Goal: Transaction & Acquisition: Obtain resource

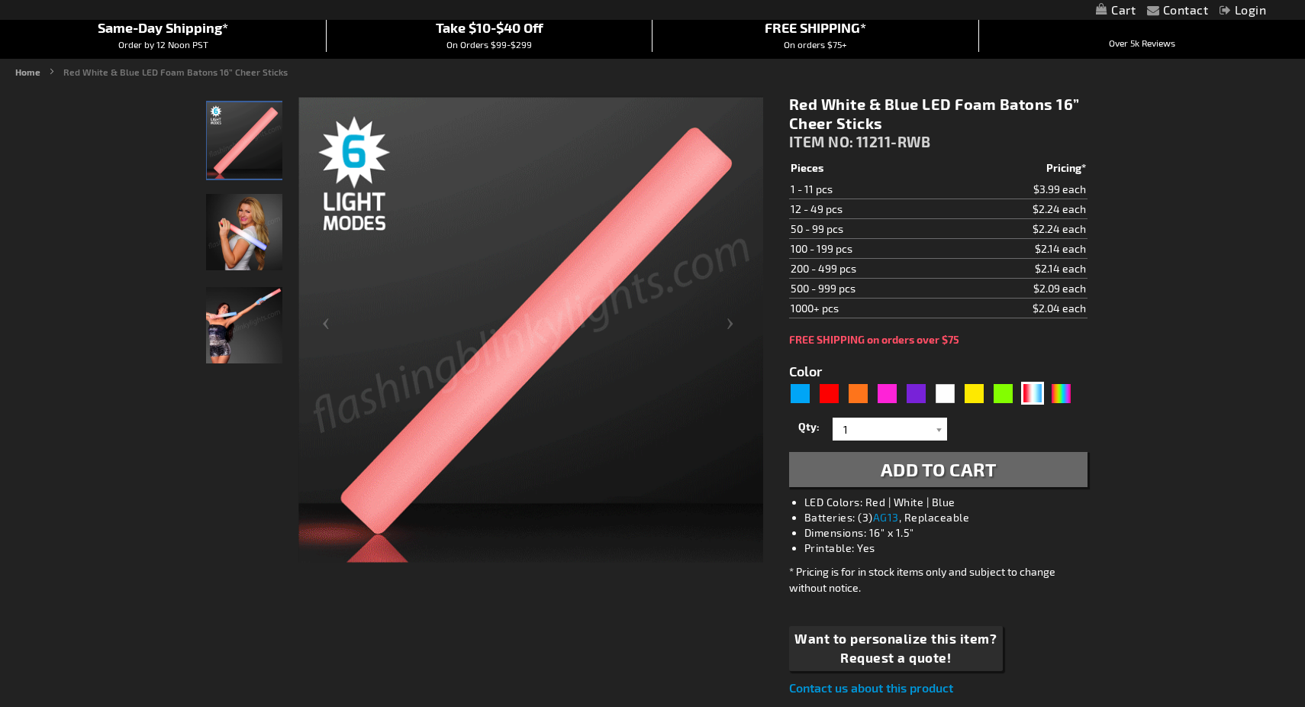
scroll to position [143, 0]
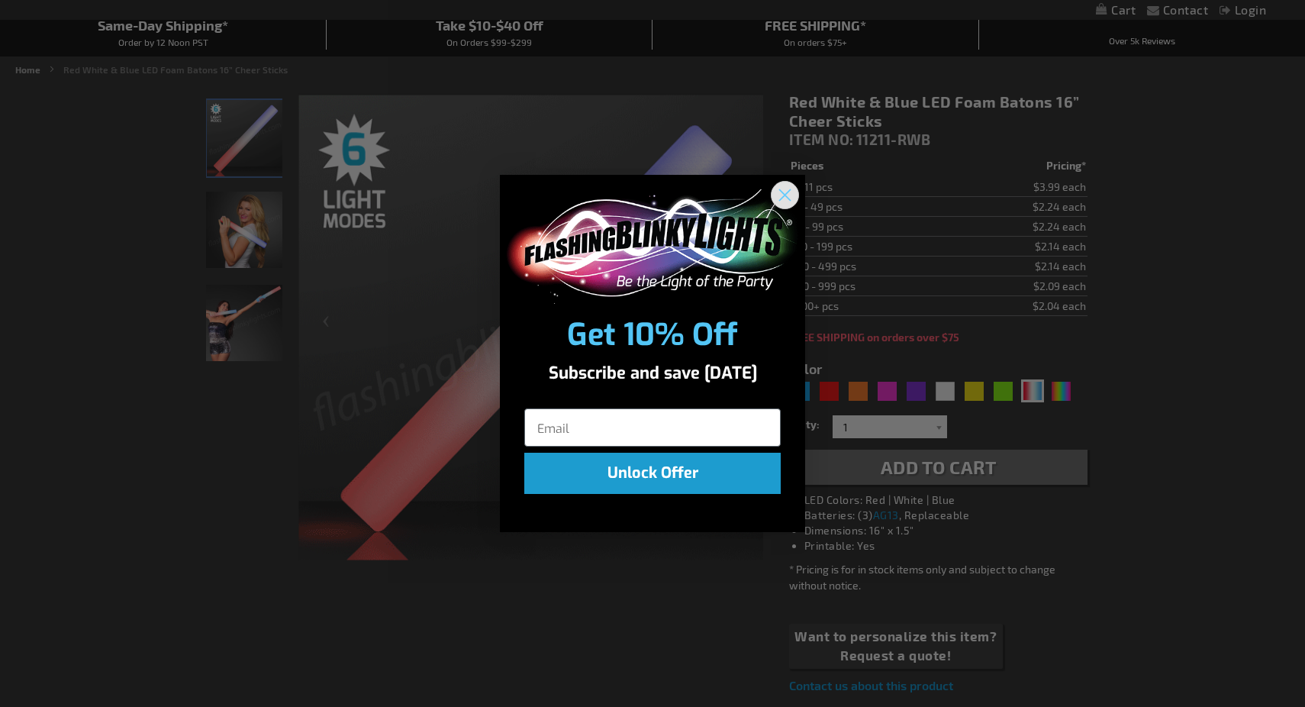
click at [791, 197] on circle "Close dialog" at bounding box center [784, 194] width 25 height 25
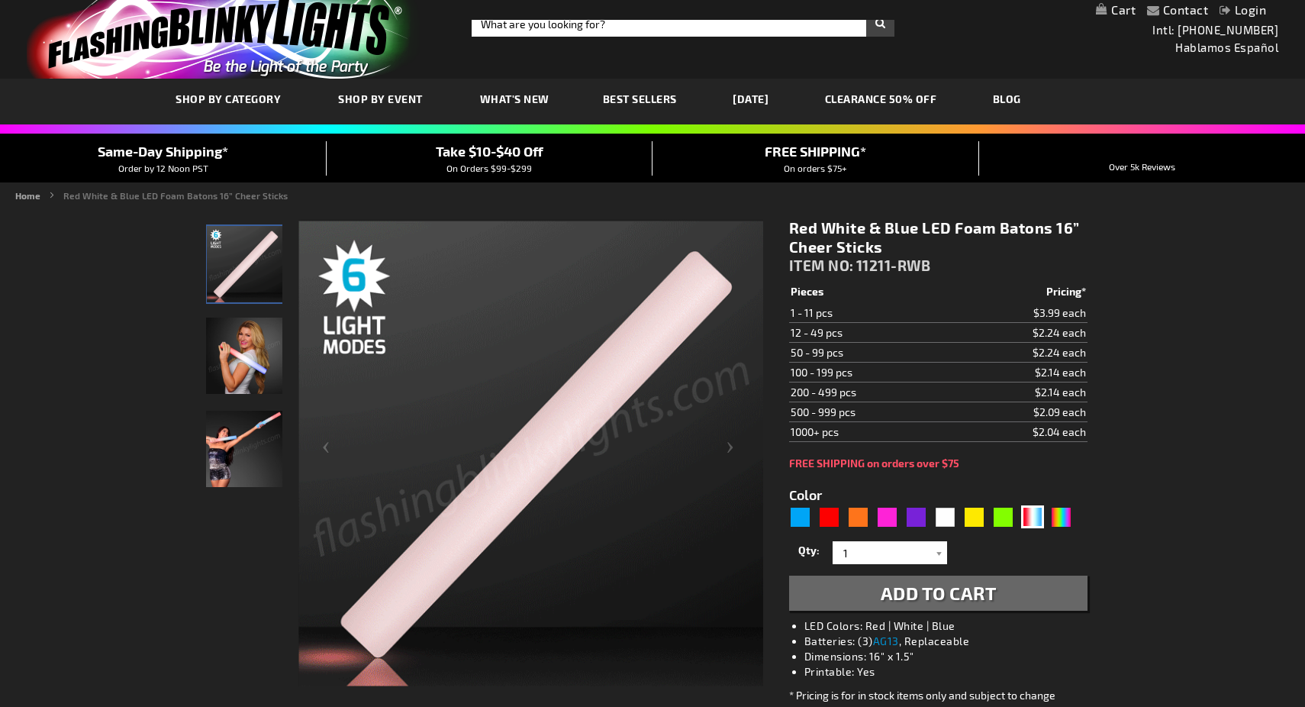
scroll to position [0, 0]
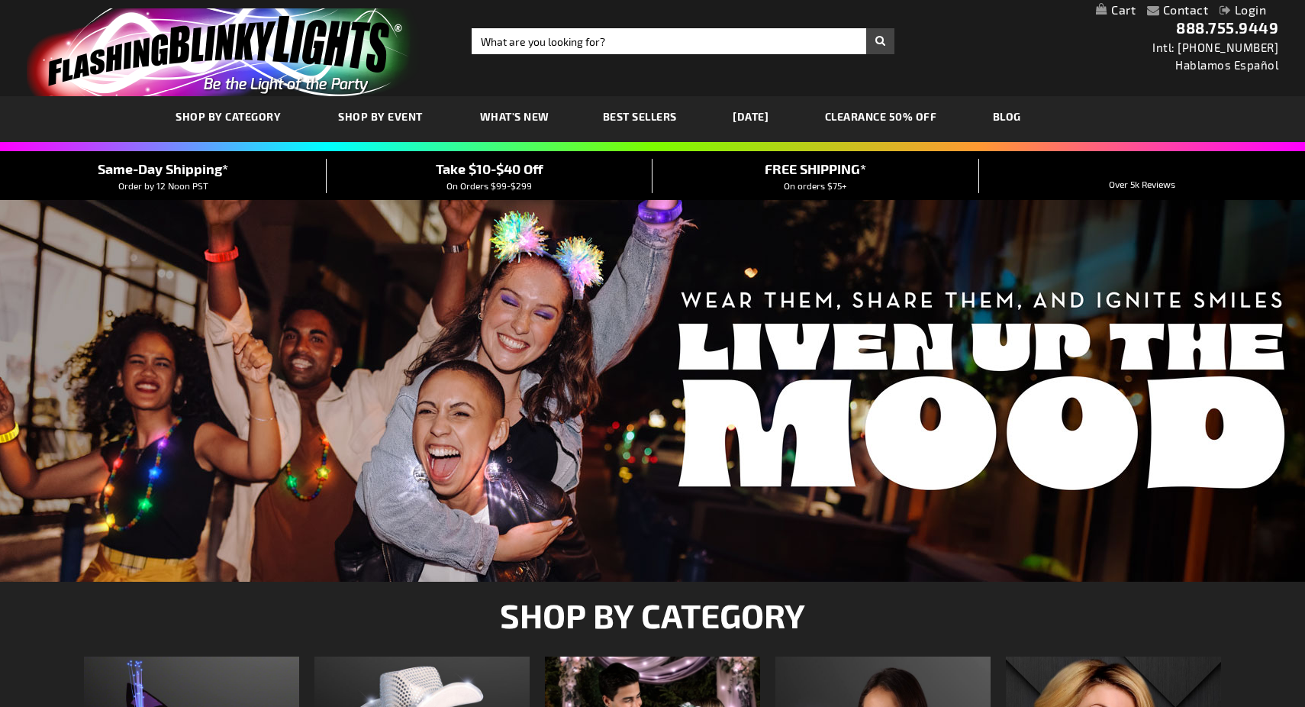
click at [931, 119] on link "CLEARANCE 50% OFF" at bounding box center [881, 116] width 135 height 51
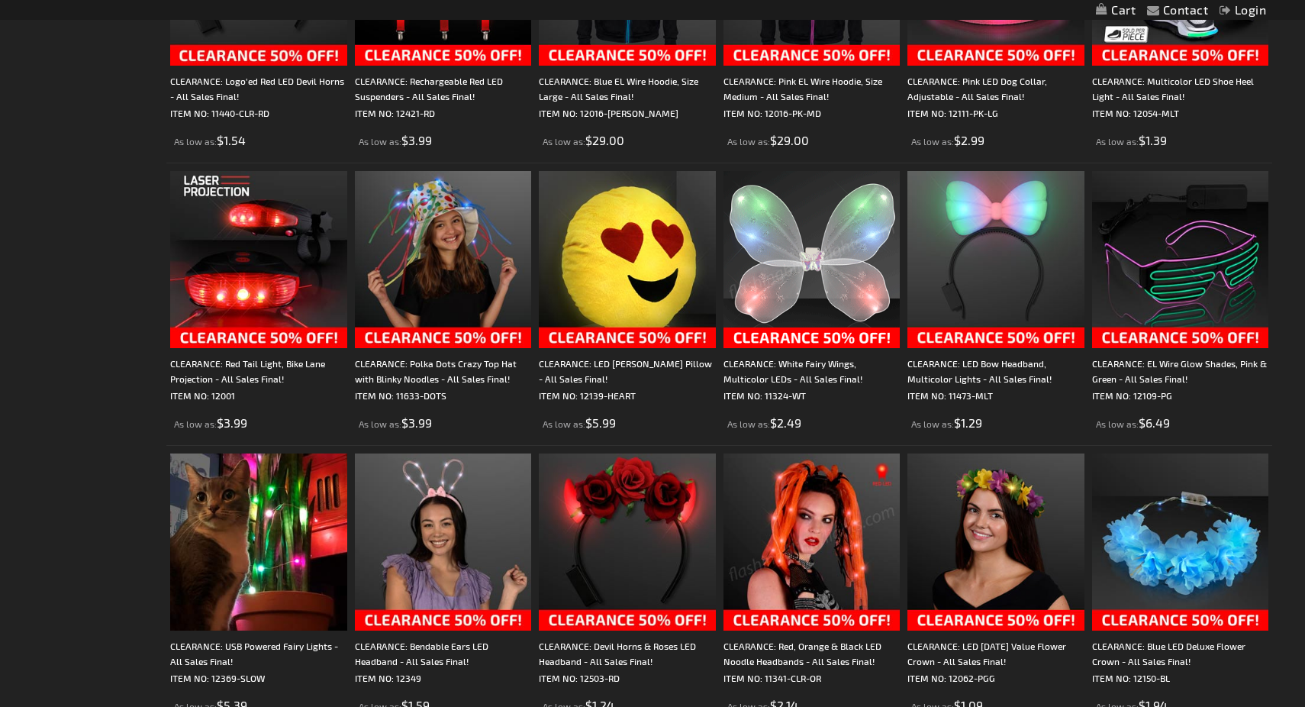
scroll to position [714, 0]
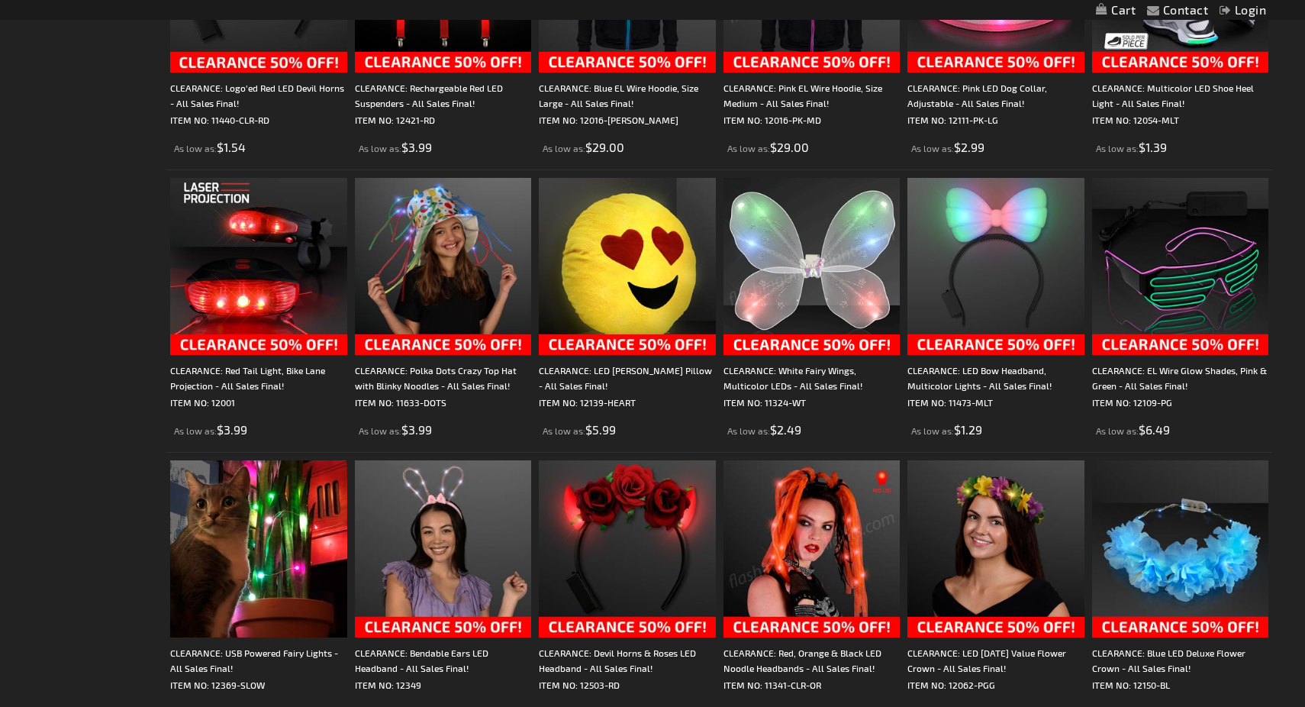
click at [833, 282] on img at bounding box center [812, 266] width 177 height 177
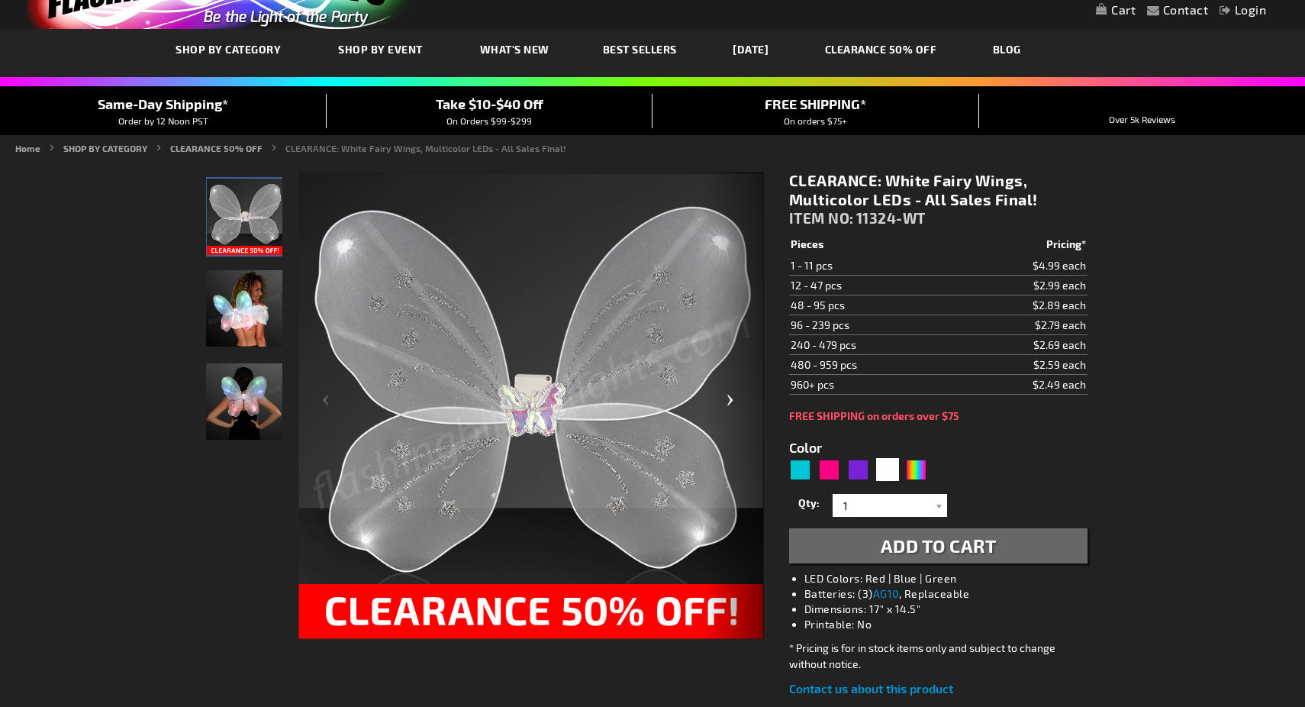
scroll to position [68, 0]
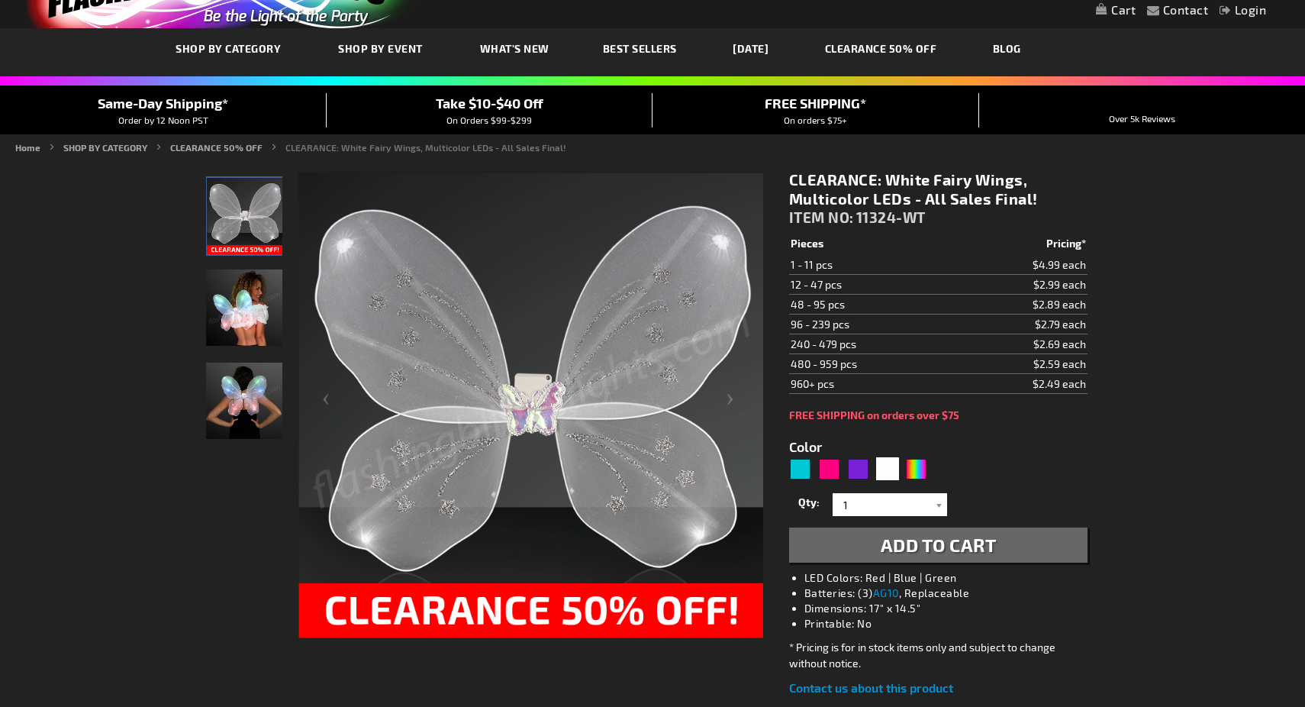
click at [245, 315] on img "Woman displaying White LED Light Up Fairy Wings" at bounding box center [244, 307] width 76 height 76
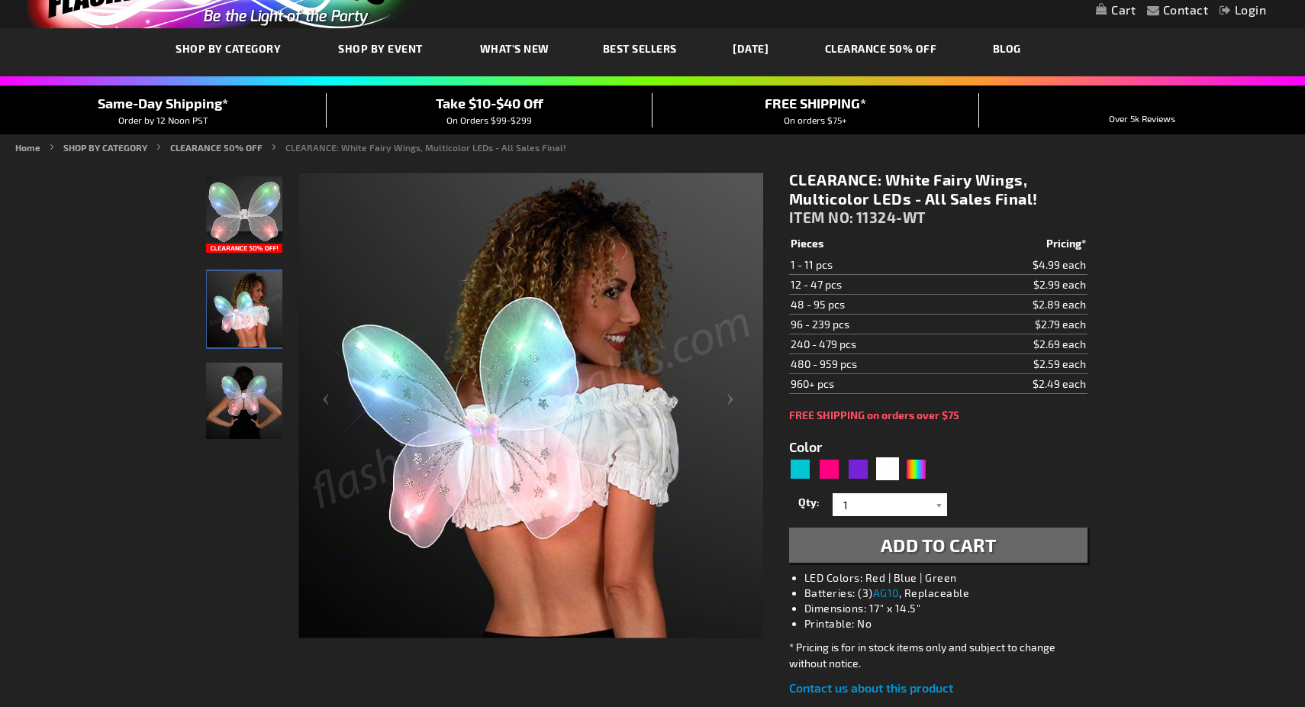
click at [254, 411] on img "Girl wearing White LED Light Up Fairy Wings" at bounding box center [244, 401] width 76 height 76
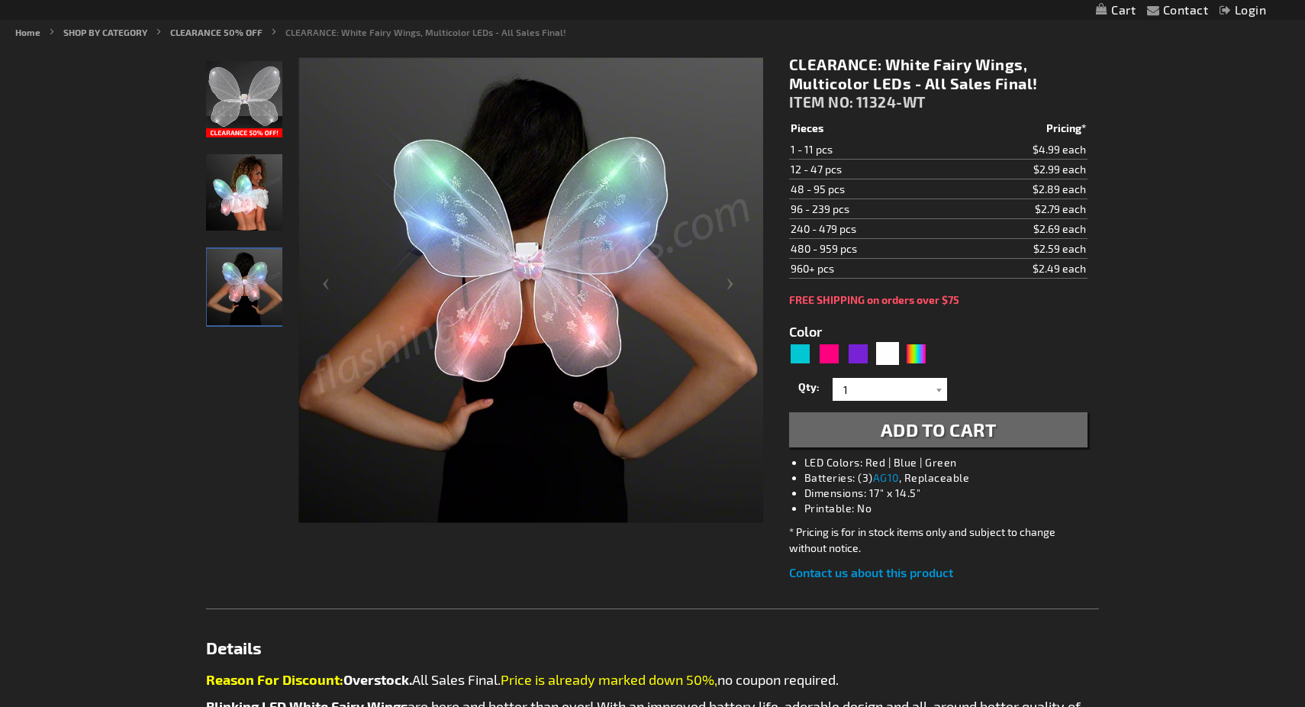
scroll to position [187, 0]
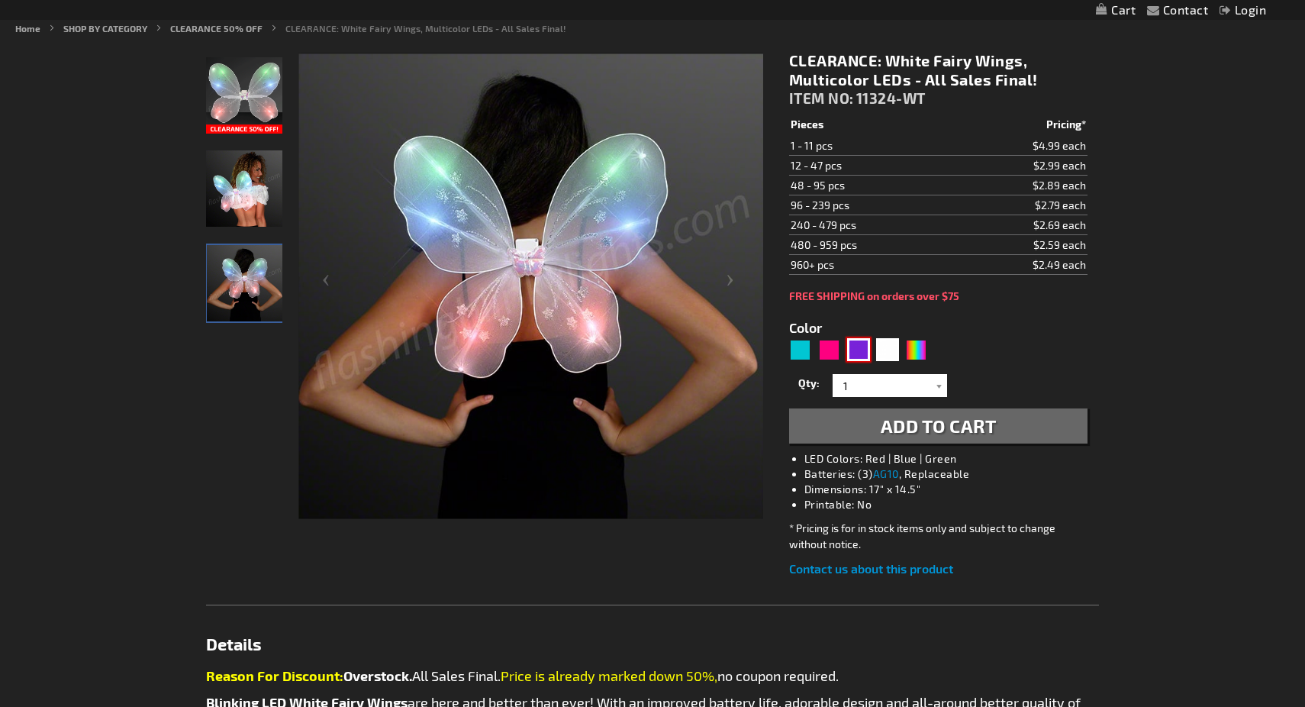
click at [864, 350] on div "Purple" at bounding box center [858, 349] width 23 height 23
type input "5640"
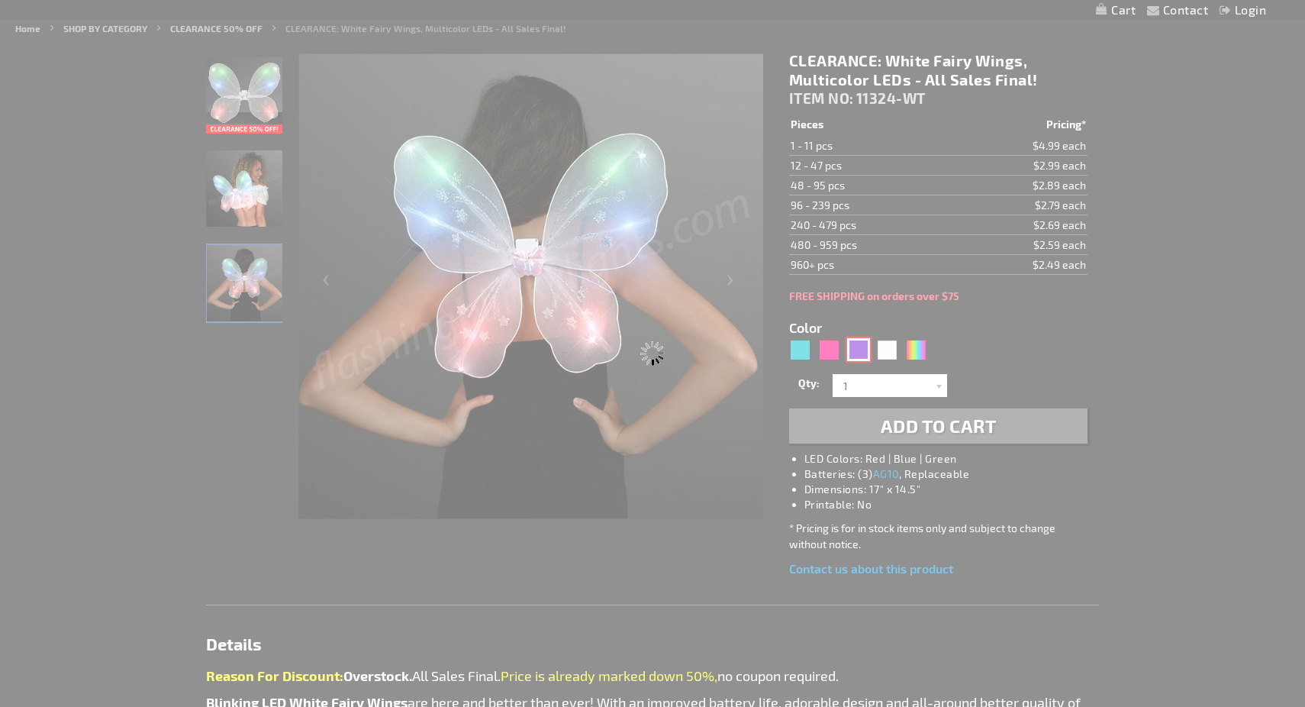
type input "11324-PR"
type input "Customize - Purple Blinking Butterfly Wings - ITEM NO: 11324-PR"
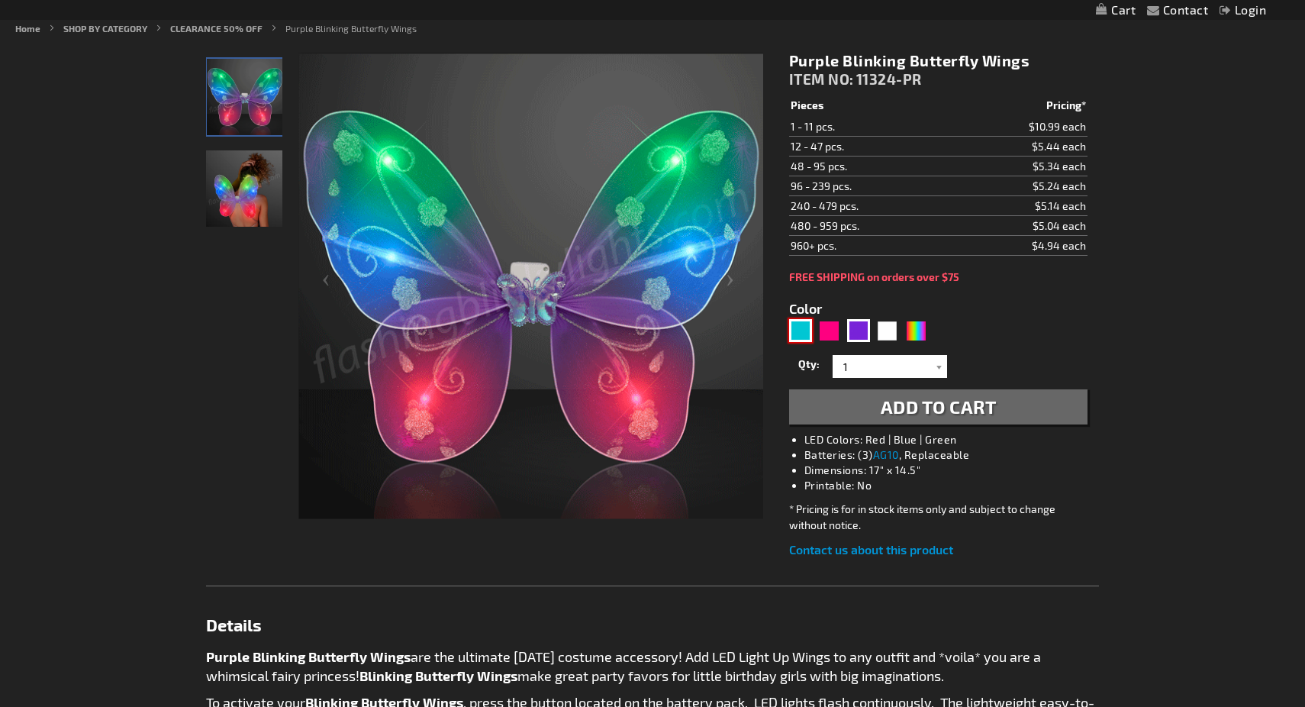
click at [795, 326] on div "Turquoise" at bounding box center [800, 330] width 23 height 23
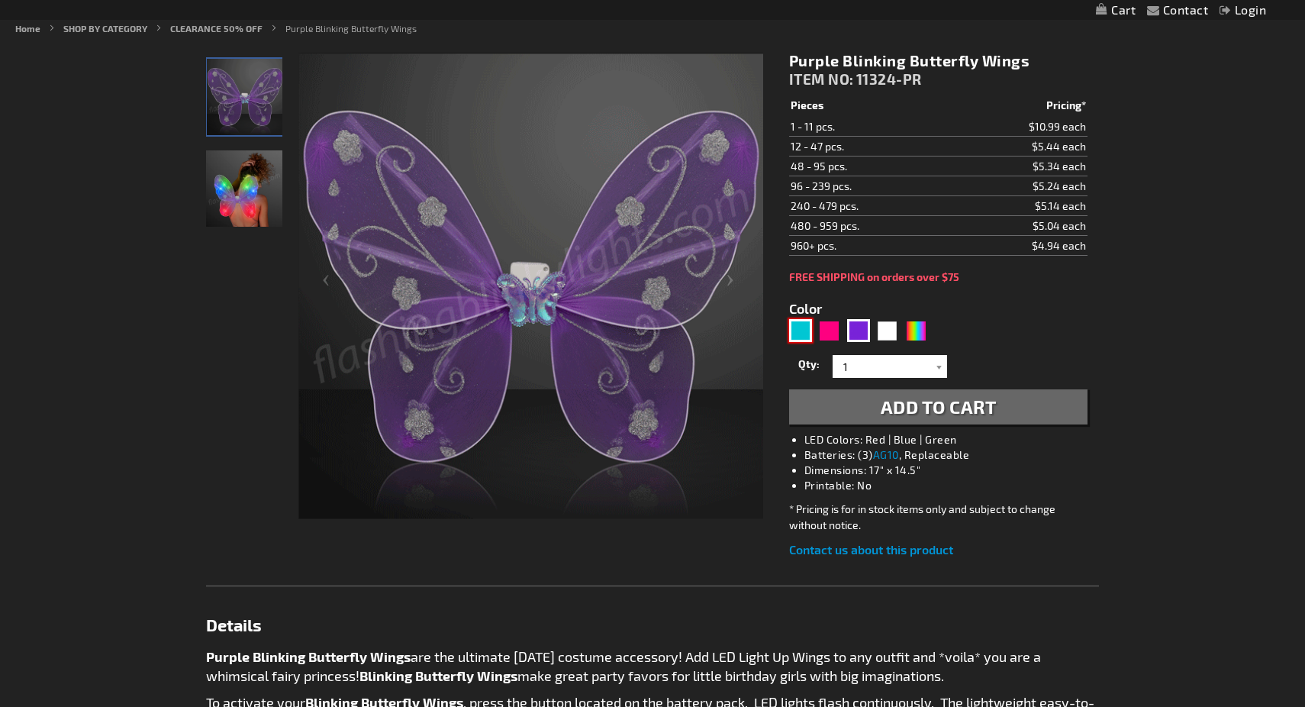
type input "5653"
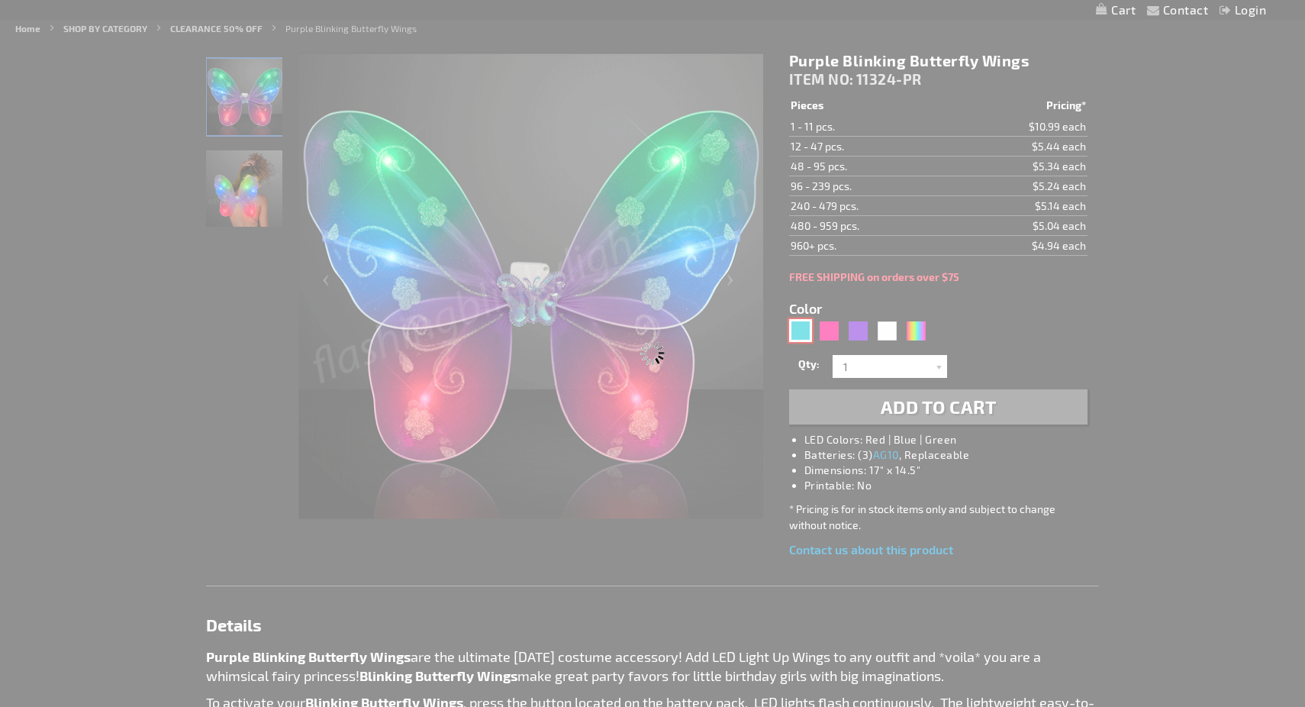
type input "11324-AQ"
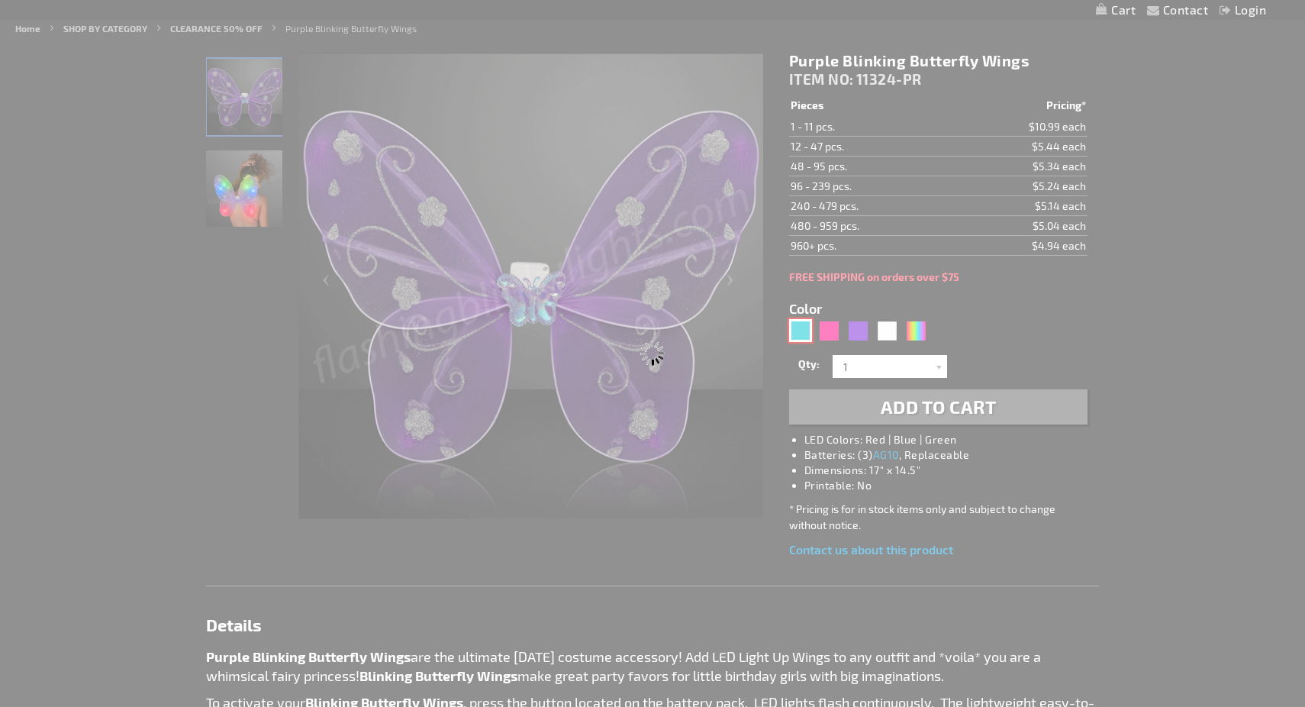
type input "Customize - Aqua Light Up Fairy Wings - ITEM NO: 11324-AQ"
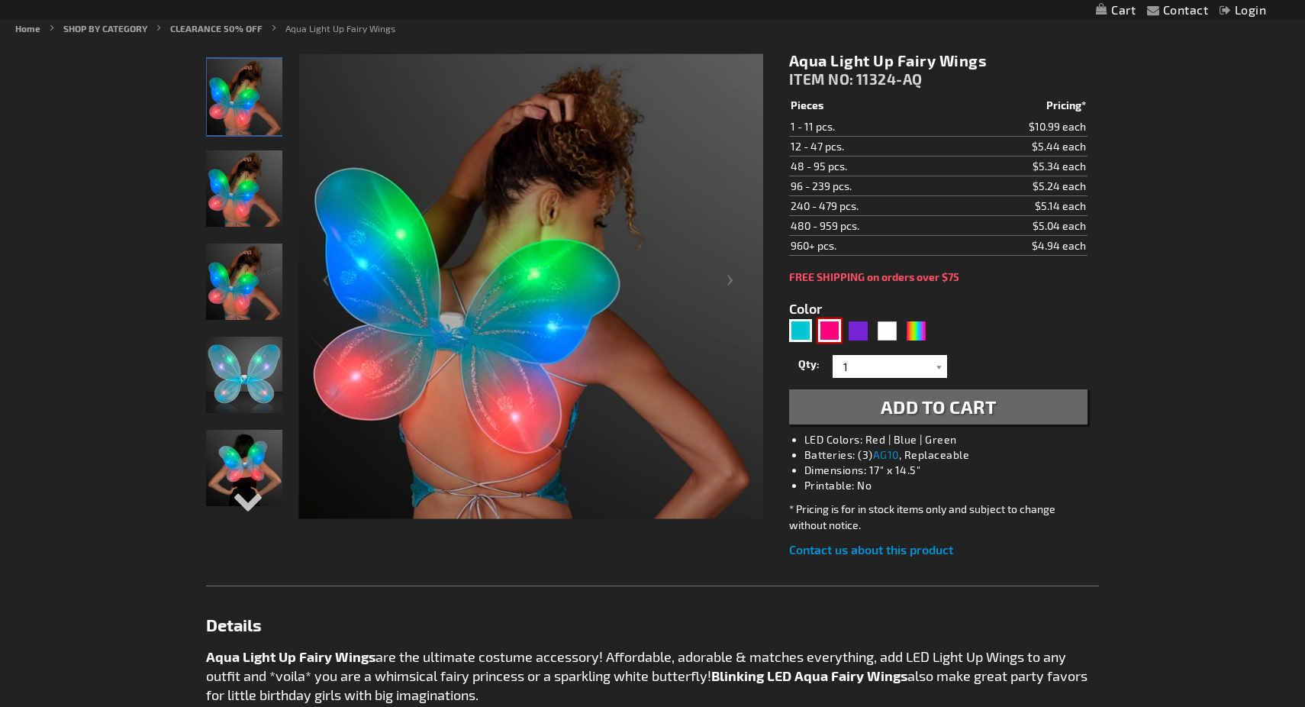
click at [836, 330] on div "Fuchsia" at bounding box center [829, 330] width 23 height 23
type input "5669"
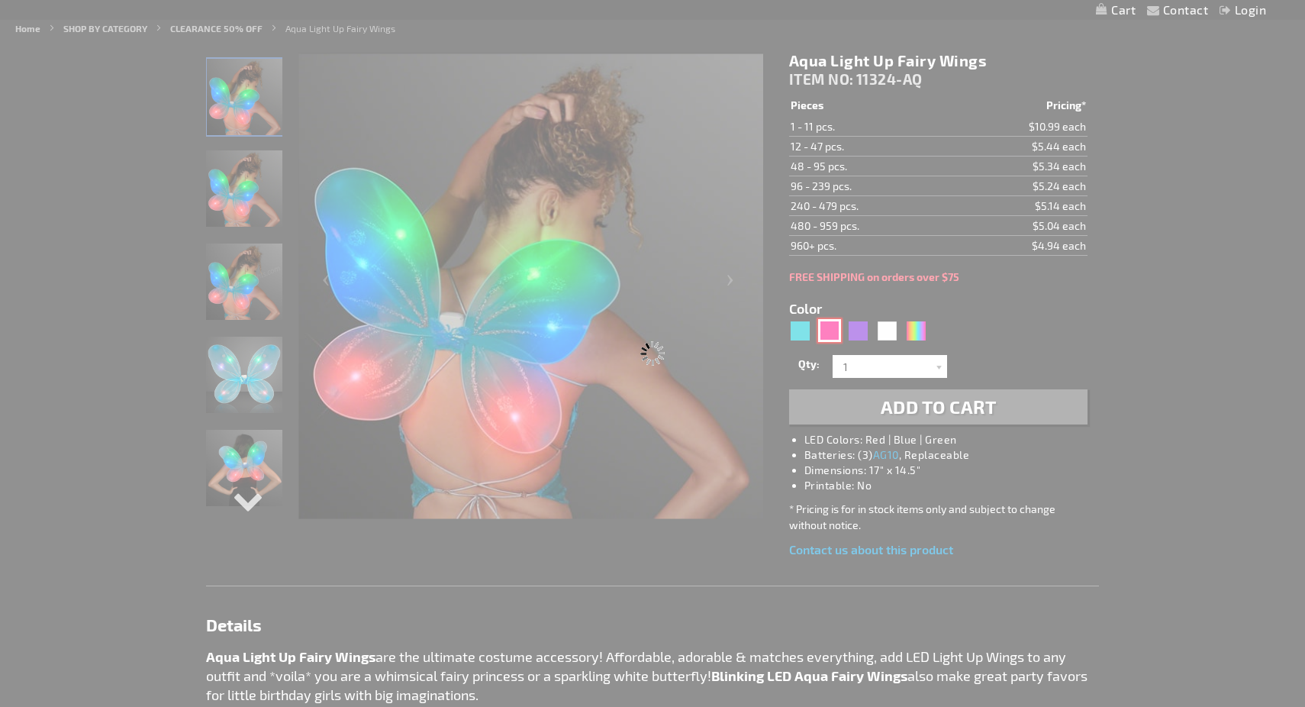
type input "11324-FS"
type input "Customize - Light Up Fuchsia Fairy Wings - ITEM NO: 11324-FS"
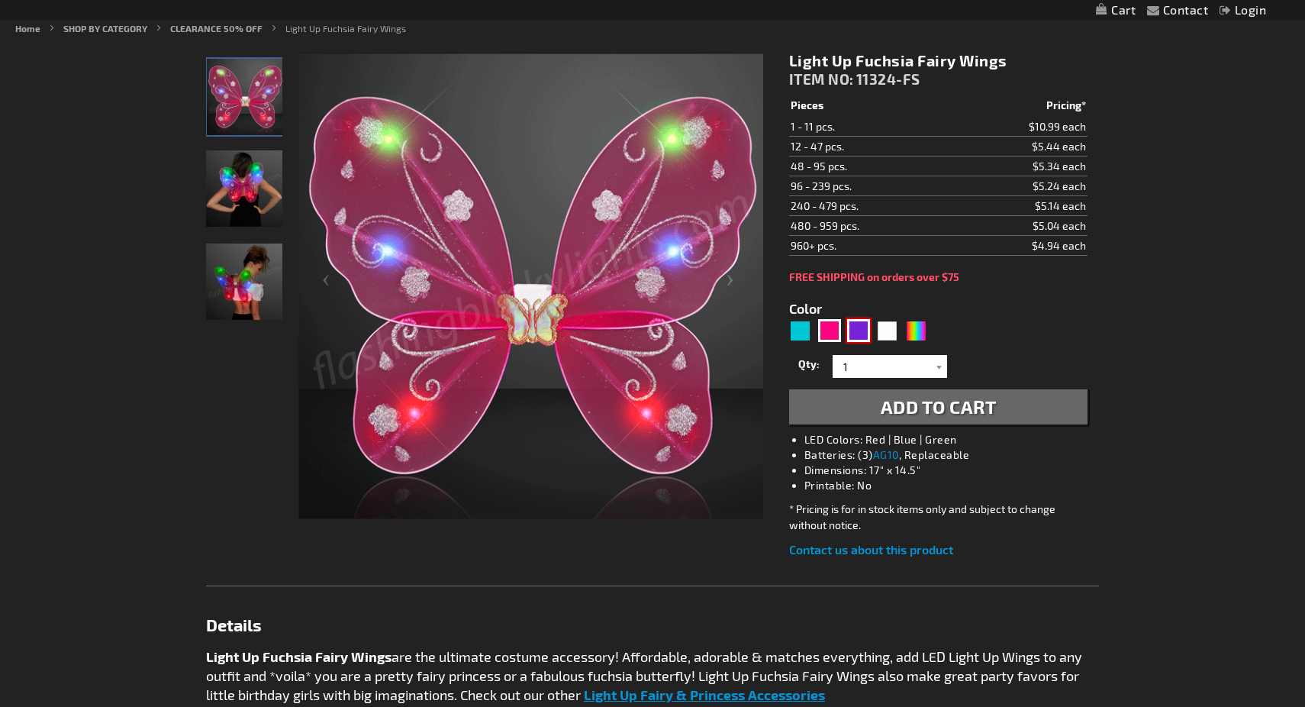
click at [862, 330] on div "Purple" at bounding box center [858, 330] width 23 height 23
type input "5640"
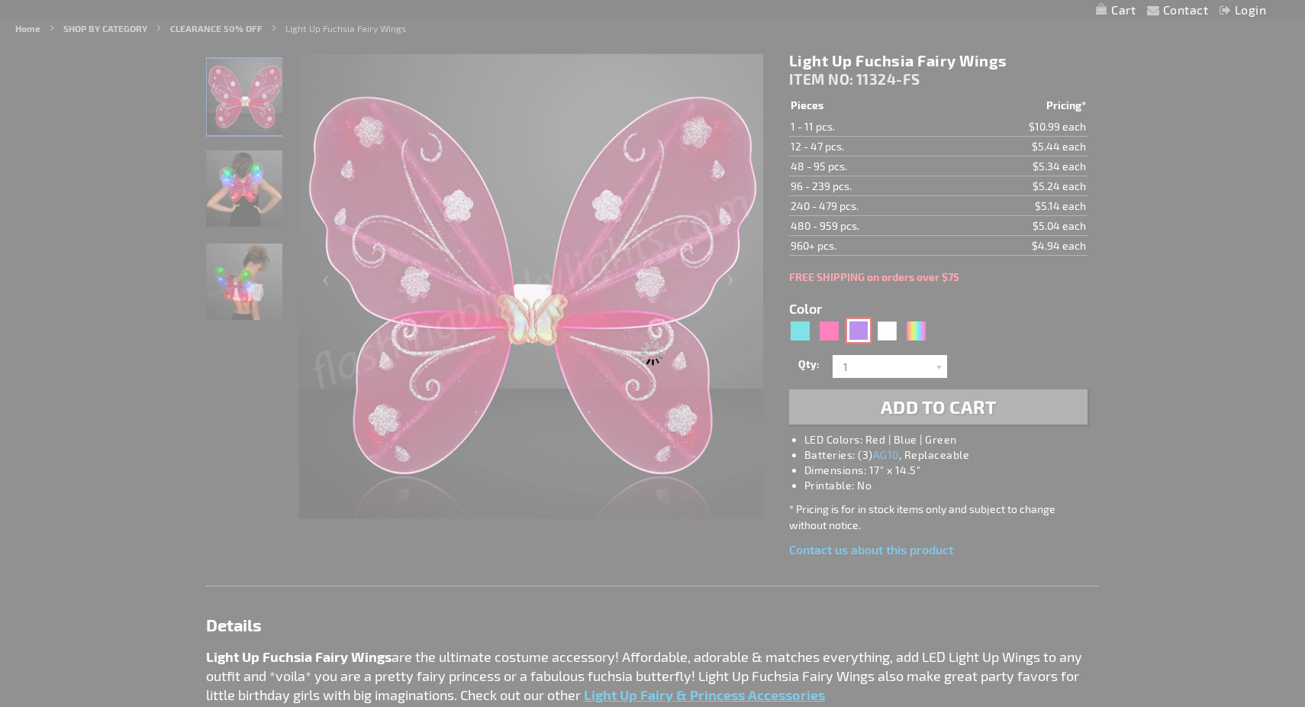
type input "11324-PR"
type input "Customize - Purple Blinking Butterfly Wings - ITEM NO: 11324-PR"
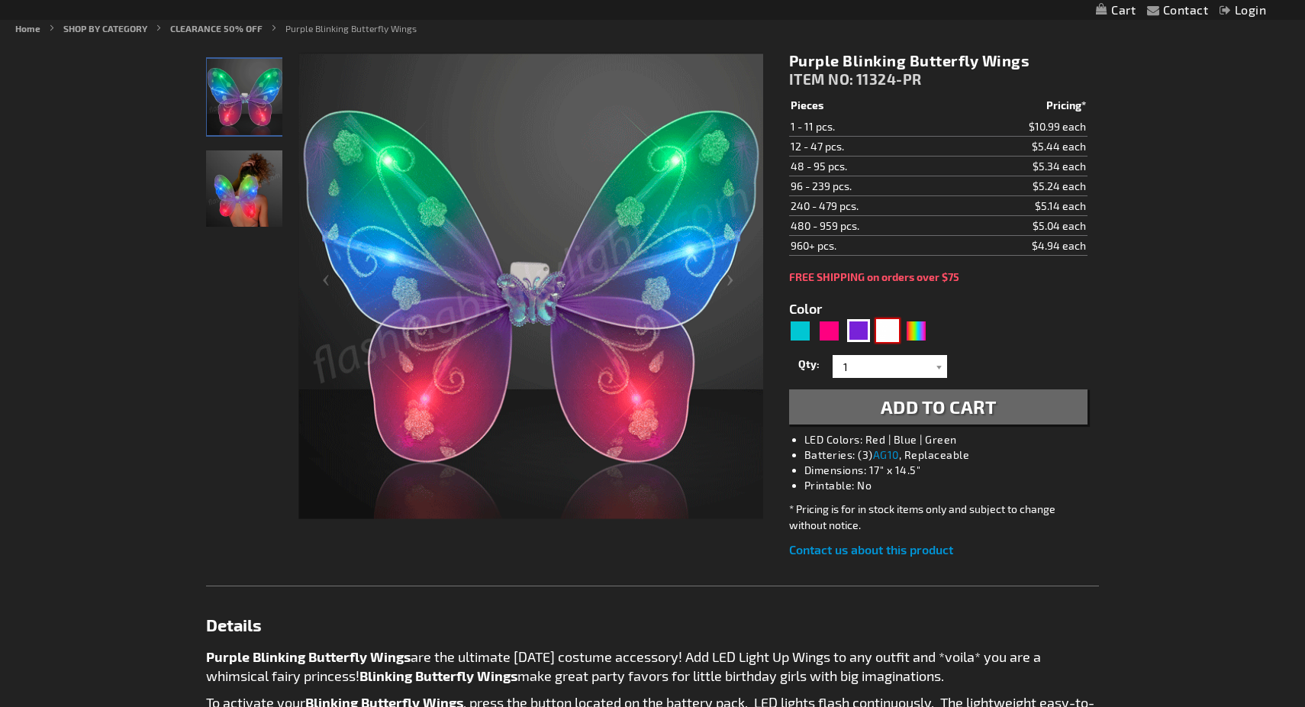
click at [895, 330] on div "White" at bounding box center [887, 330] width 23 height 23
type input "5646"
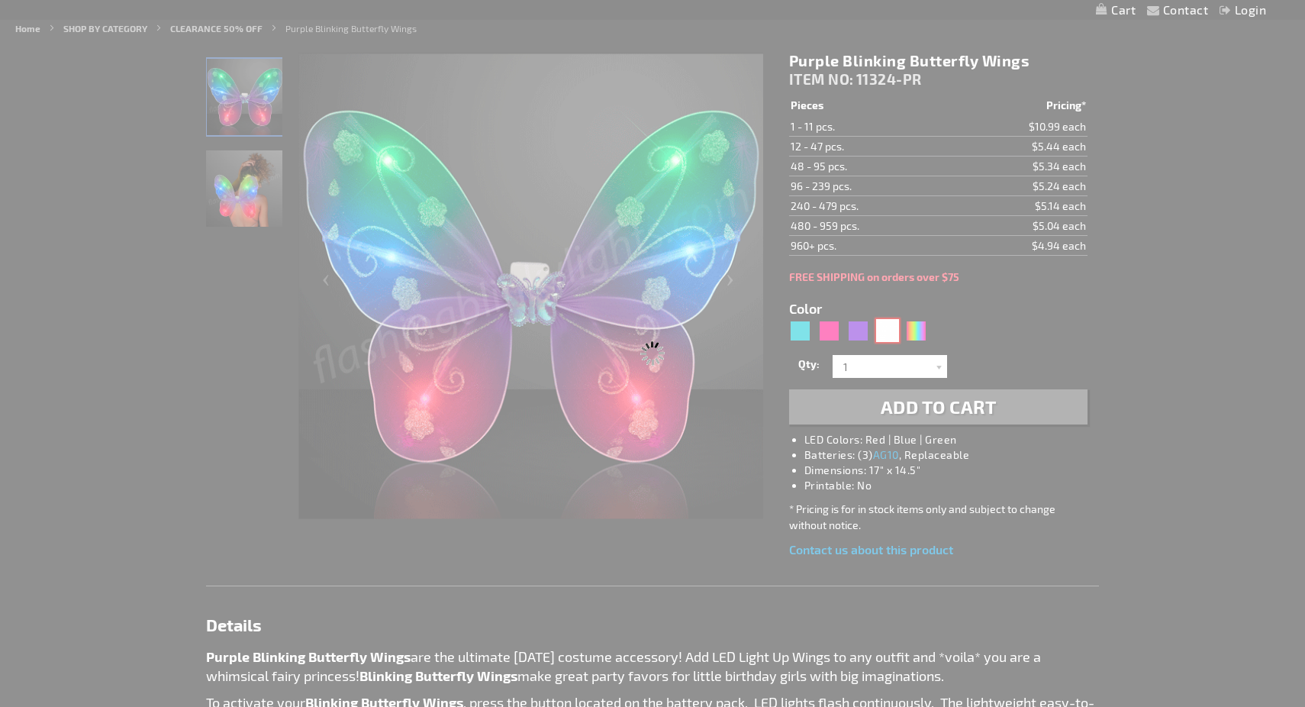
type input "11324-WT"
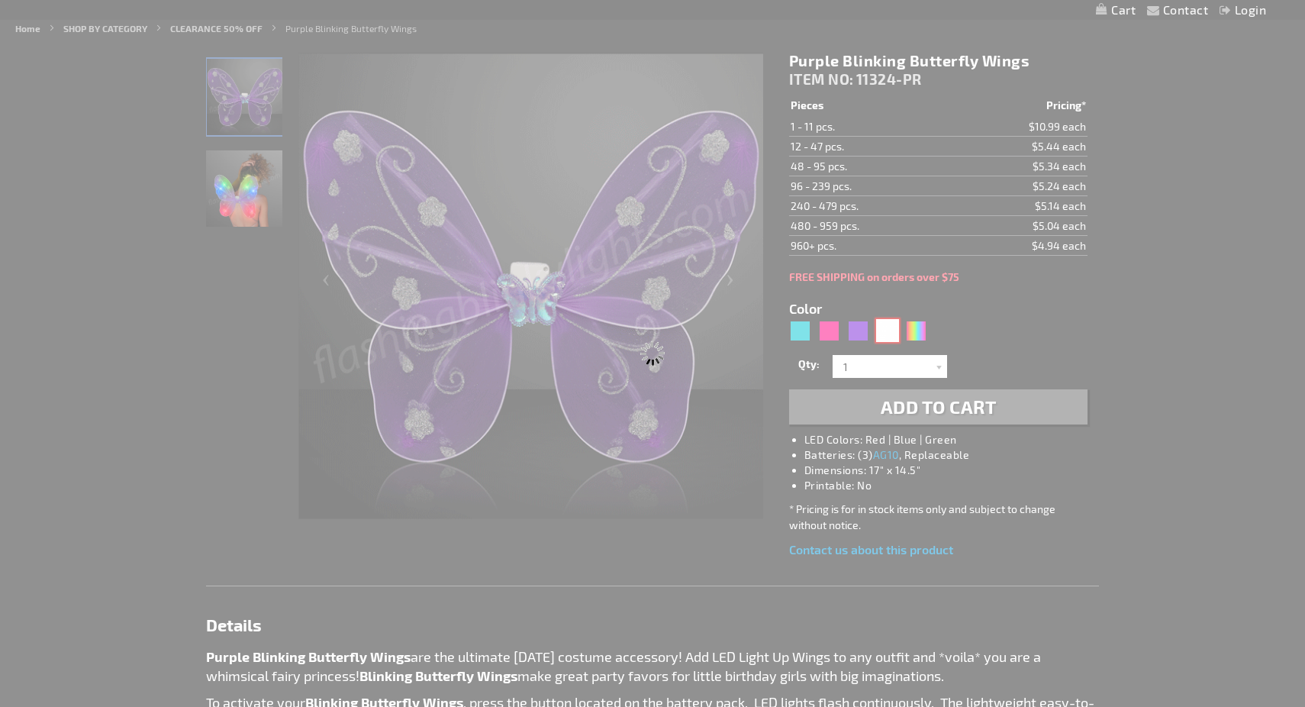
type input "Customize - CLEARANCE: White Fairy Wings, Multicolor LEDs - All Sales Final! - …"
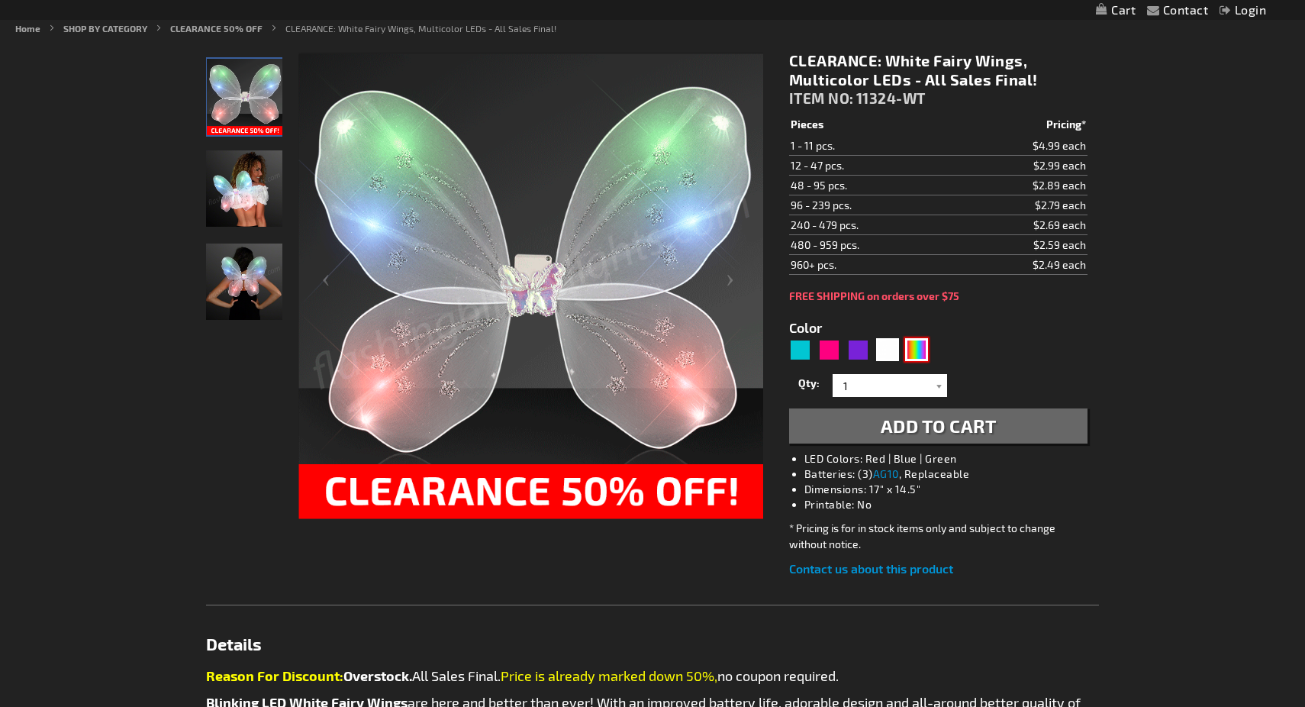
click at [920, 347] on div "Multicolor" at bounding box center [916, 349] width 23 height 23
type input "5659"
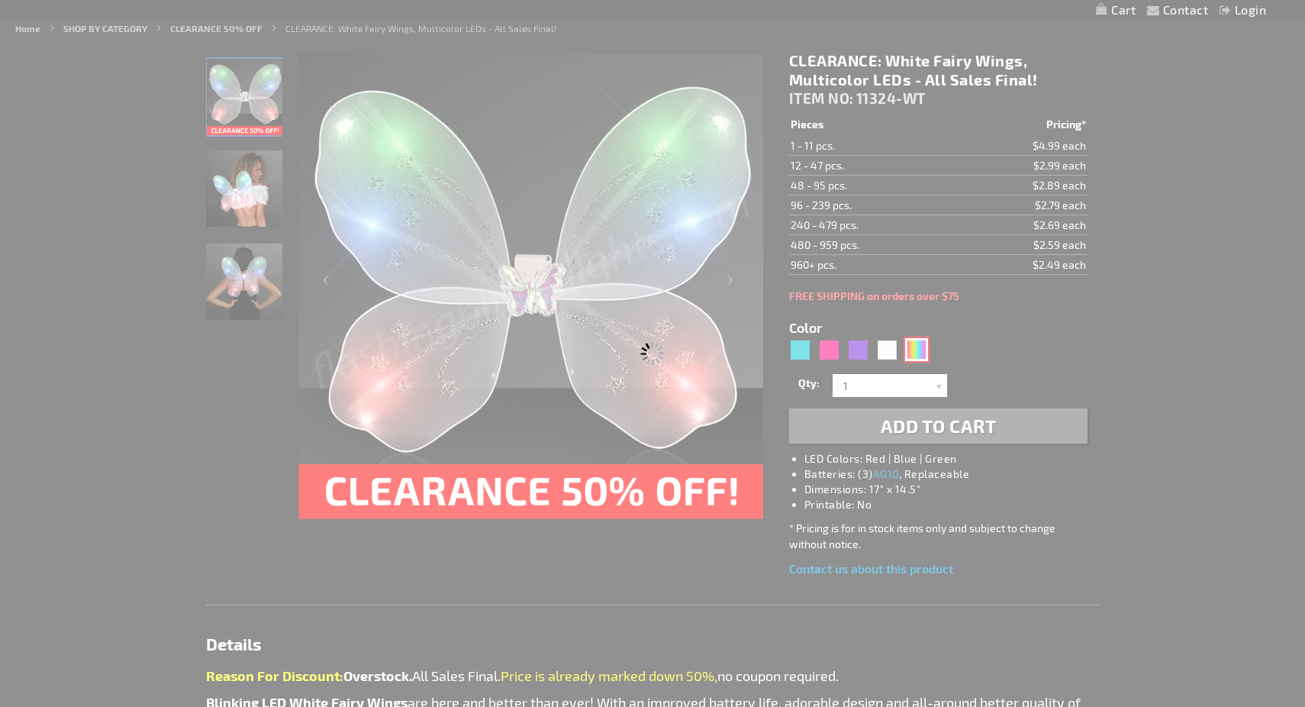
type input "11324-RNBW"
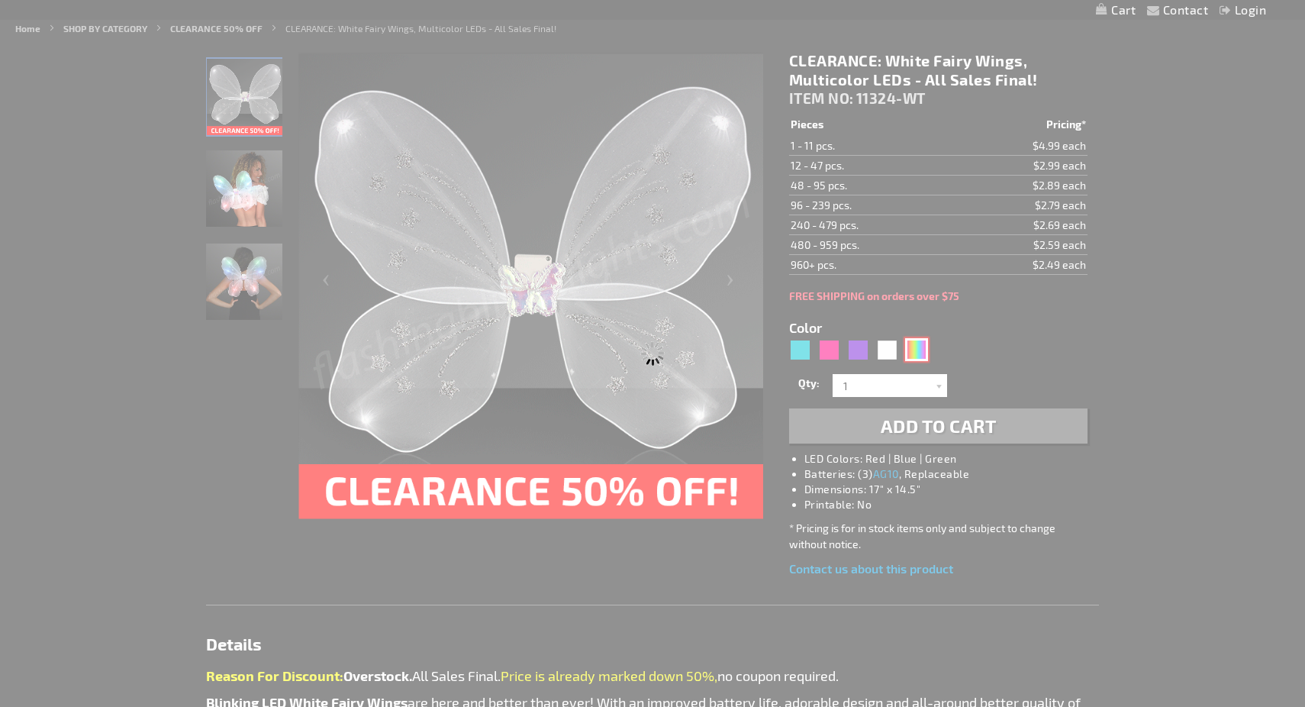
type input "Customize - Sparkly Rainbow LED Fairy Wings - ITEM NO: 11324-RNBW"
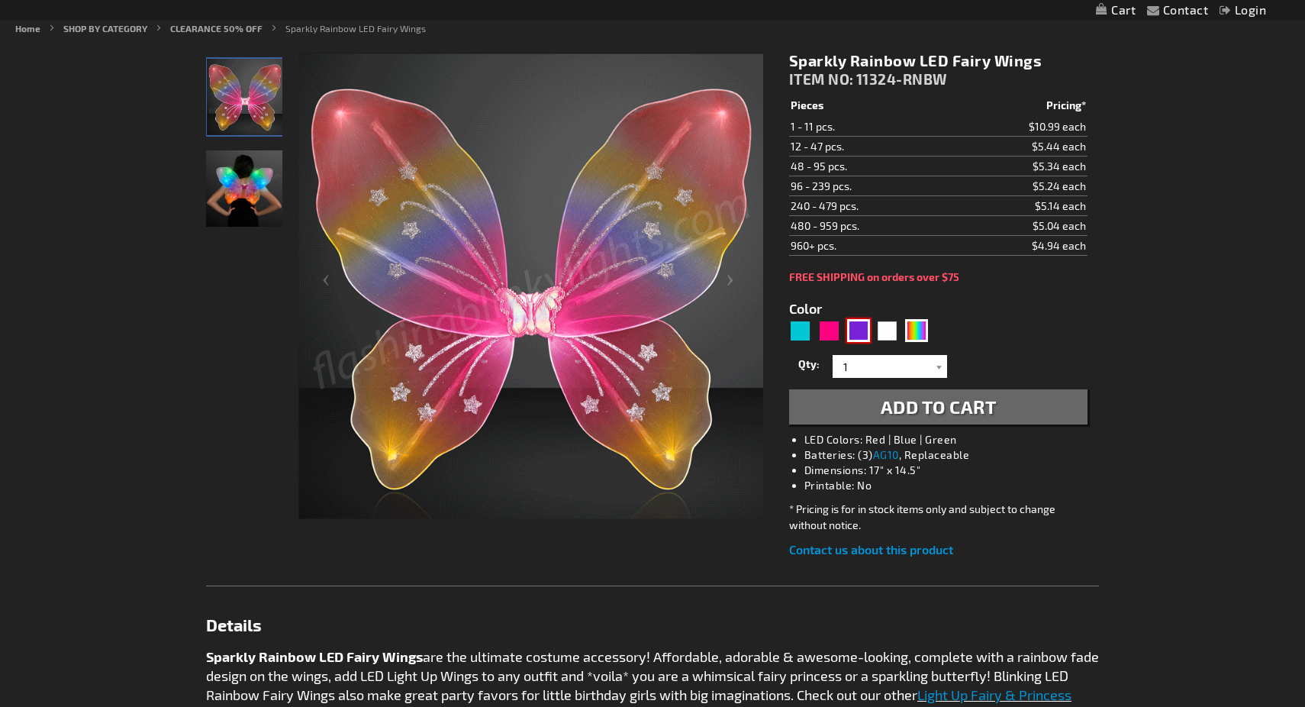
click at [859, 337] on div "Purple" at bounding box center [858, 330] width 23 height 23
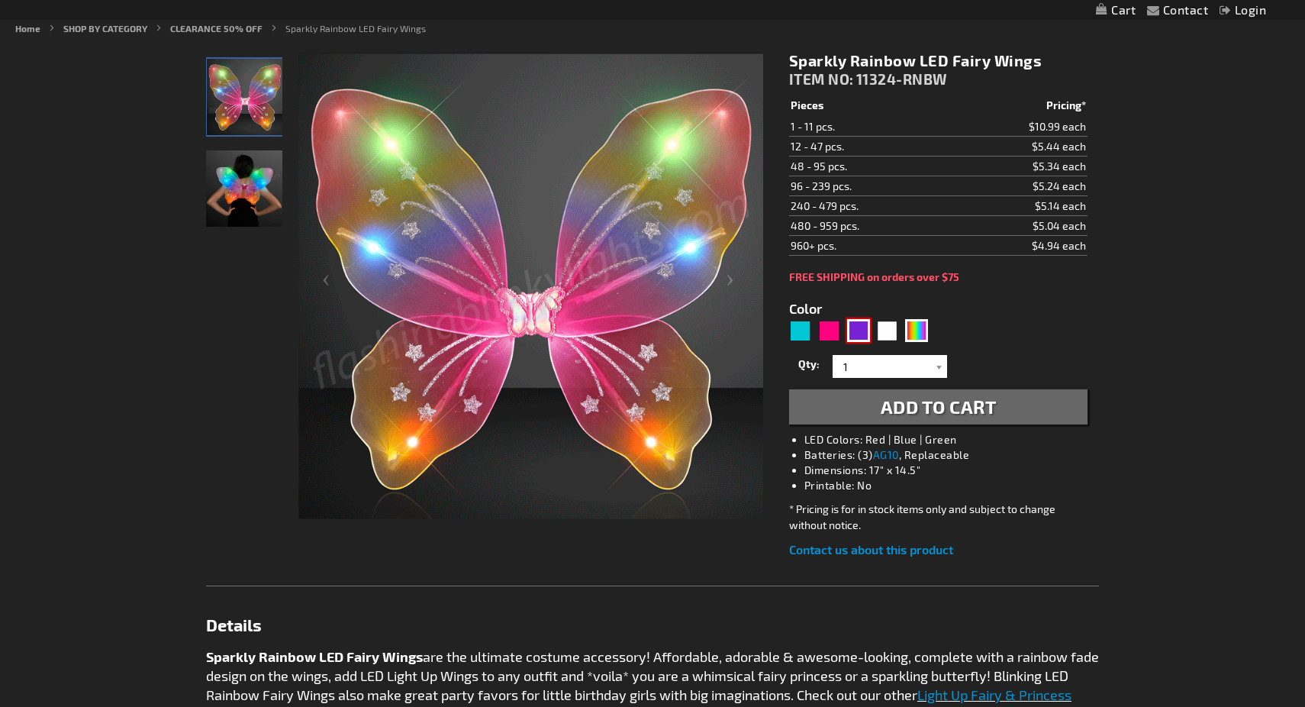
type input "5640"
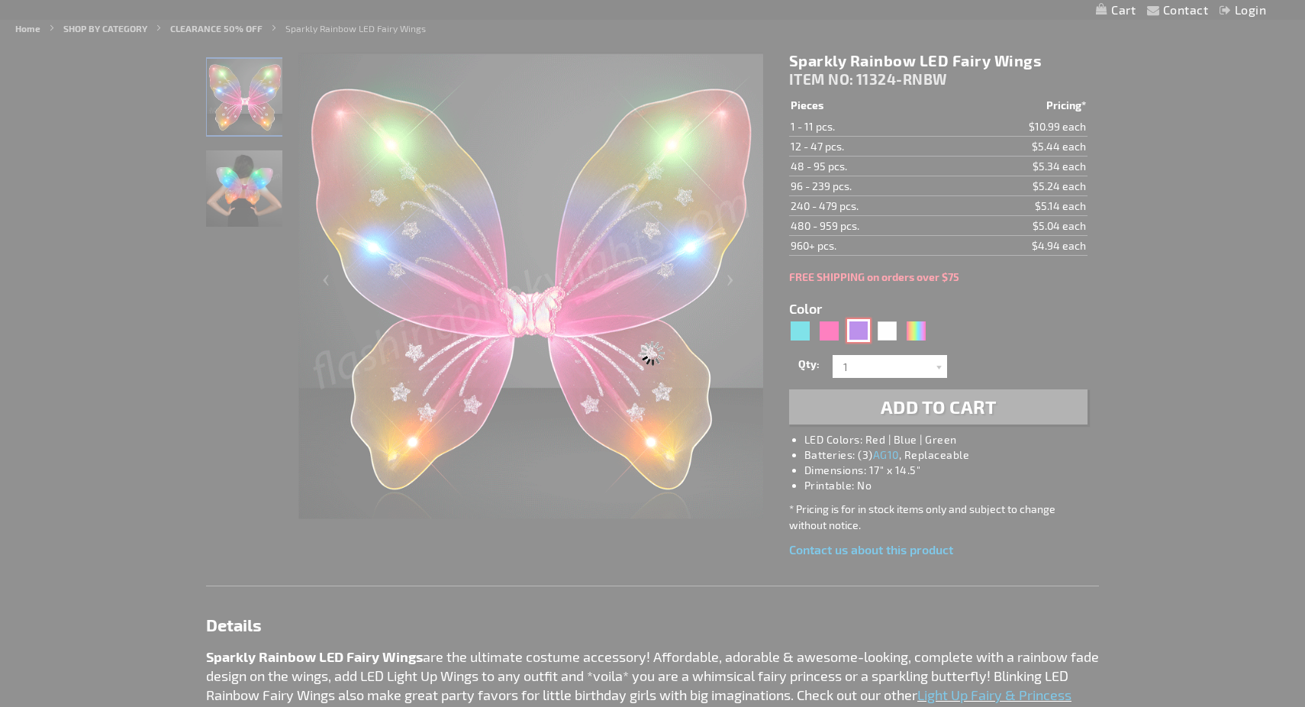
type input "11324-PR"
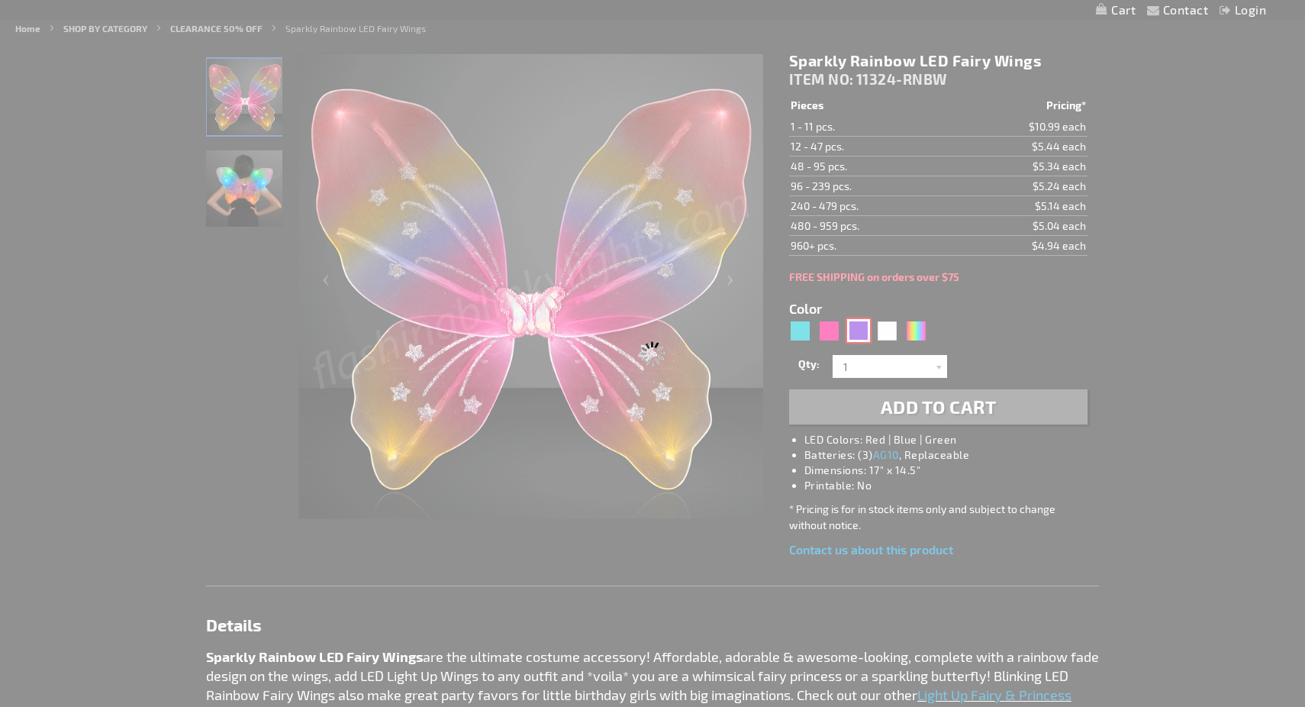
type input "Customize - Purple Blinking Butterfly Wings - ITEM NO: 11324-PR"
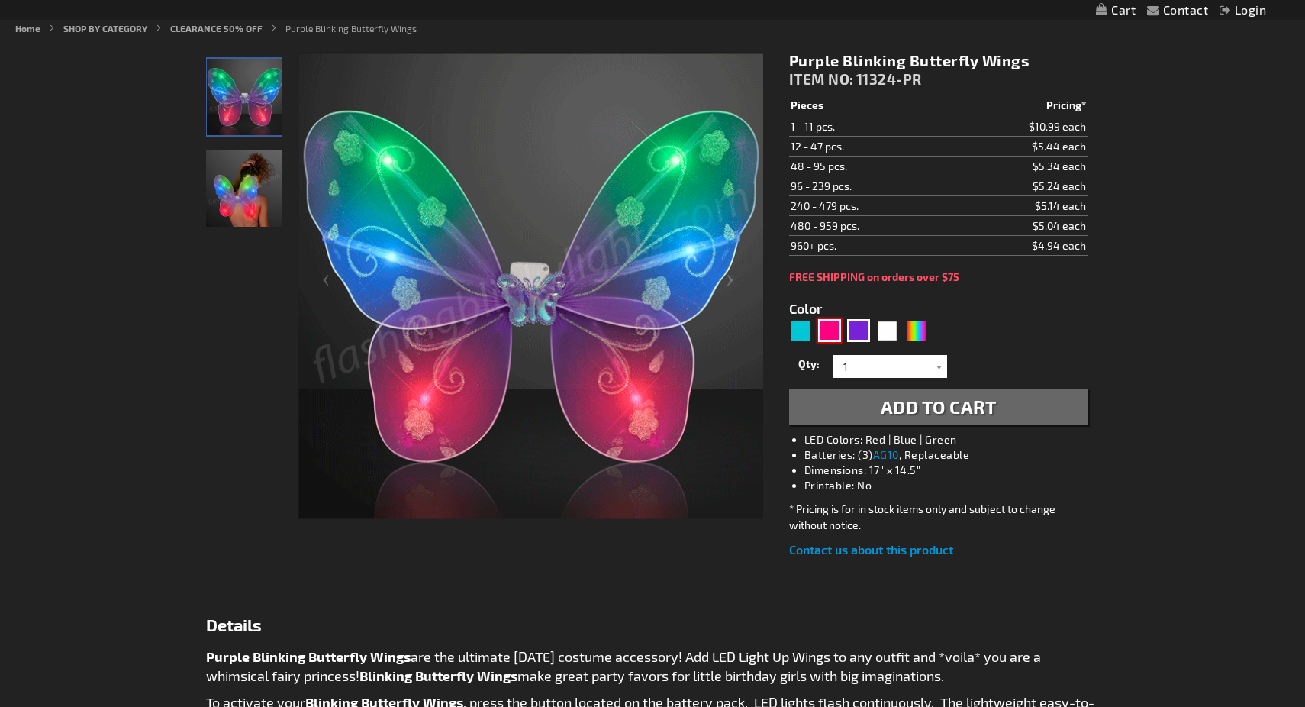
click at [828, 334] on div "Fuchsia" at bounding box center [829, 330] width 23 height 23
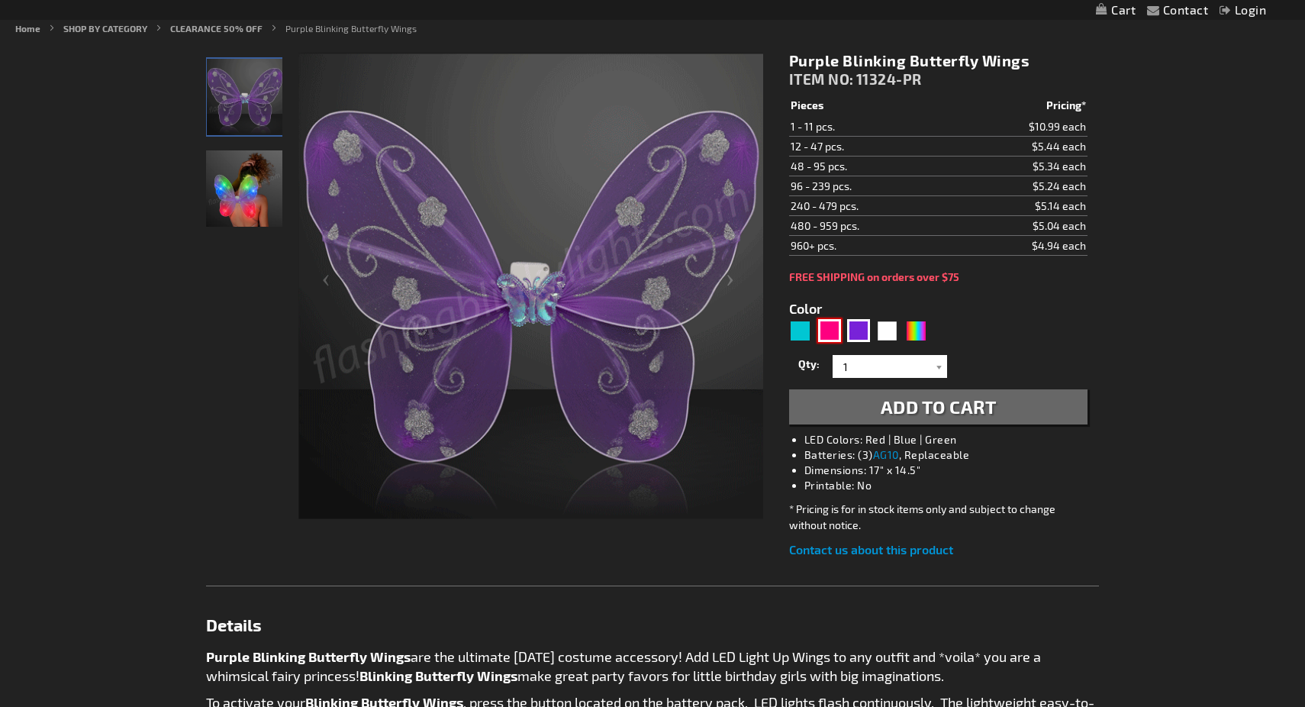
type input "5669"
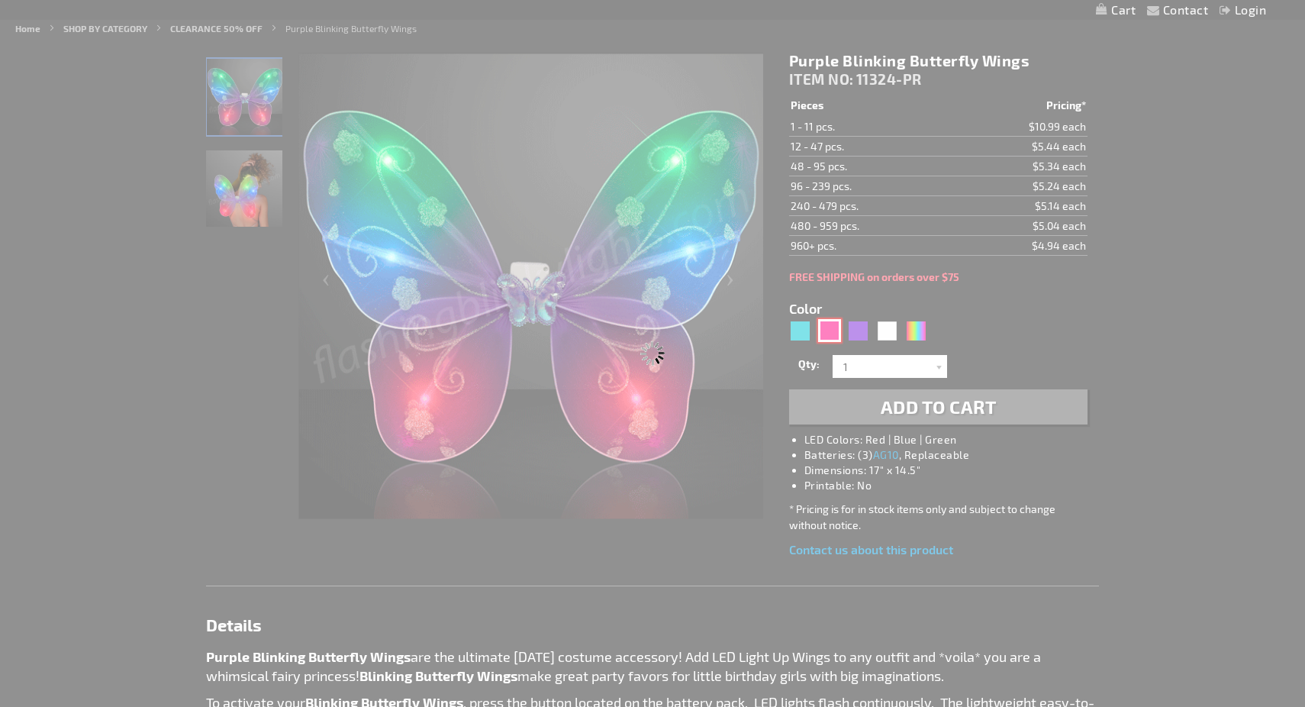
type input "11324-FS"
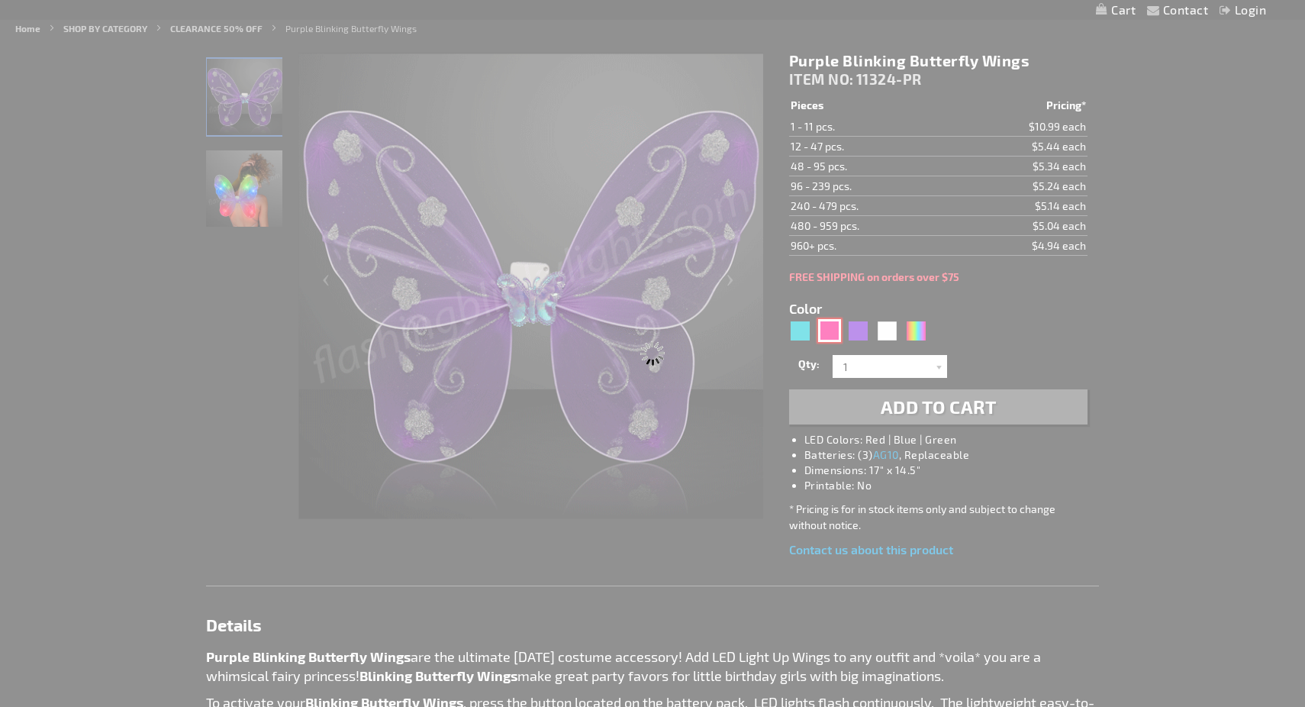
type input "Customize - Light Up Fuchsia Fairy Wings - ITEM NO: 11324-FS"
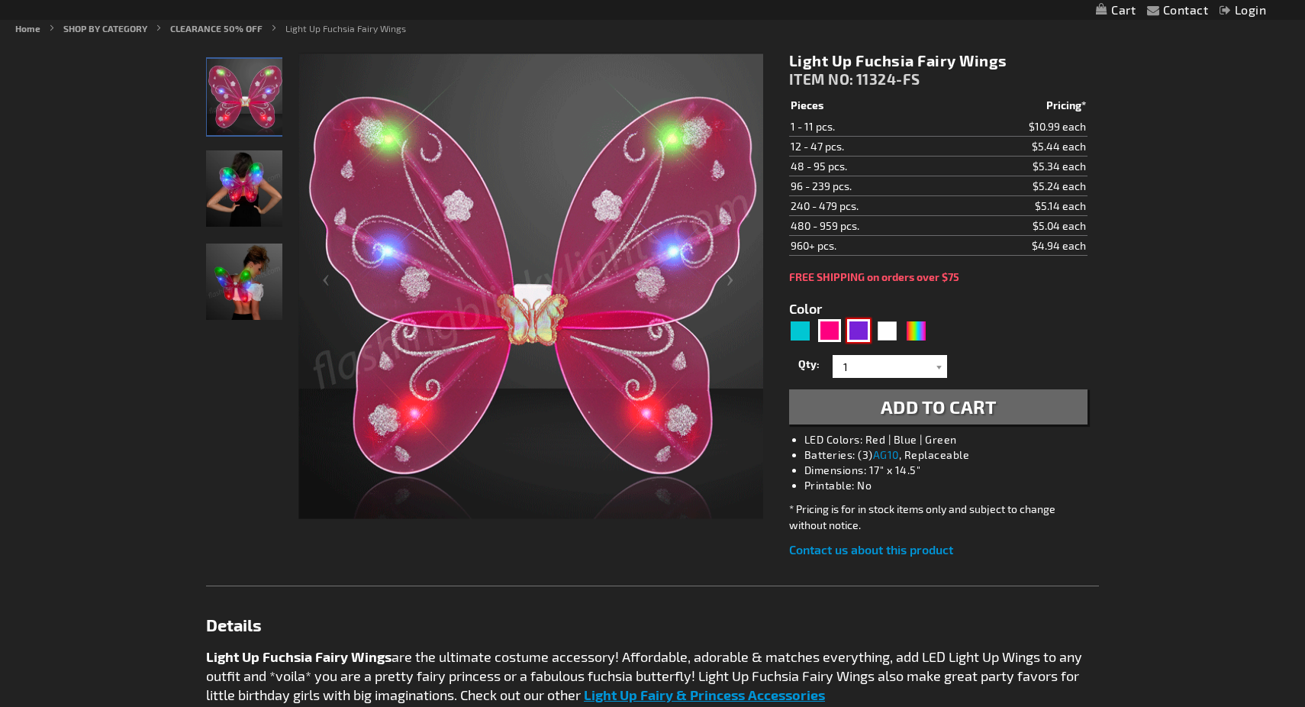
click at [858, 336] on div "Purple" at bounding box center [858, 330] width 23 height 23
type input "5640"
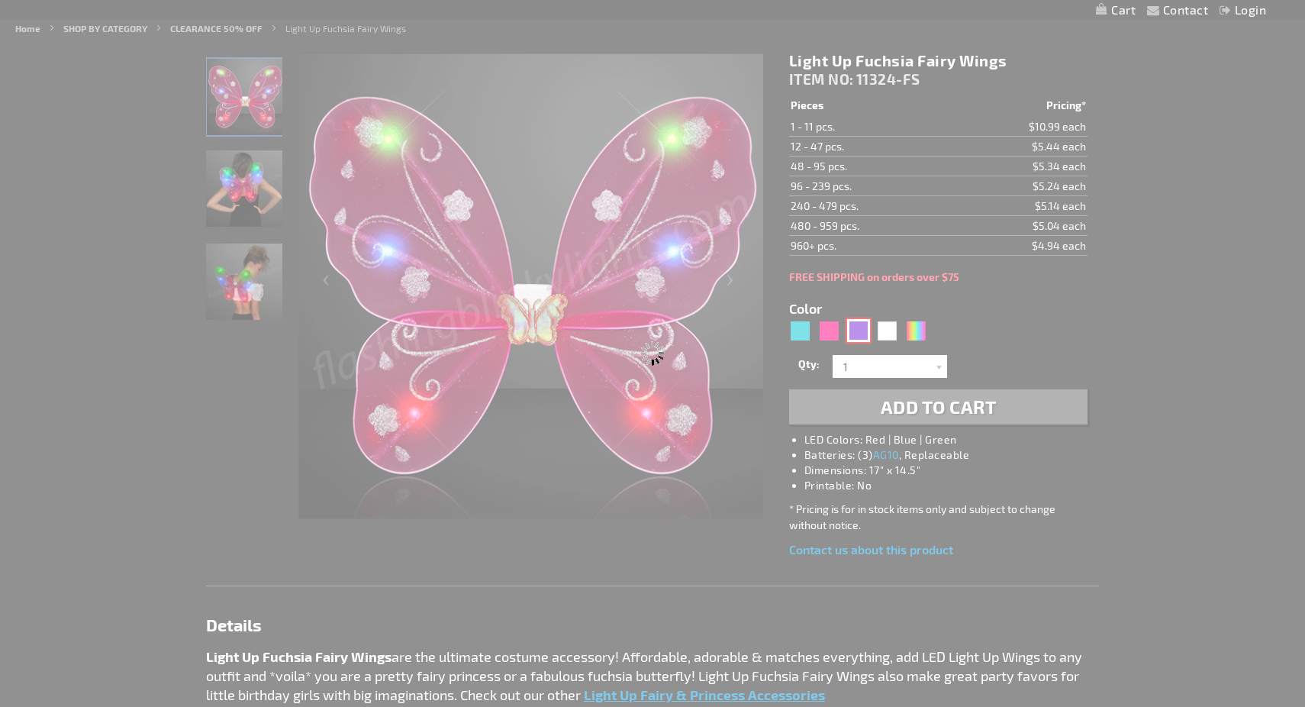
type input "11324-PR"
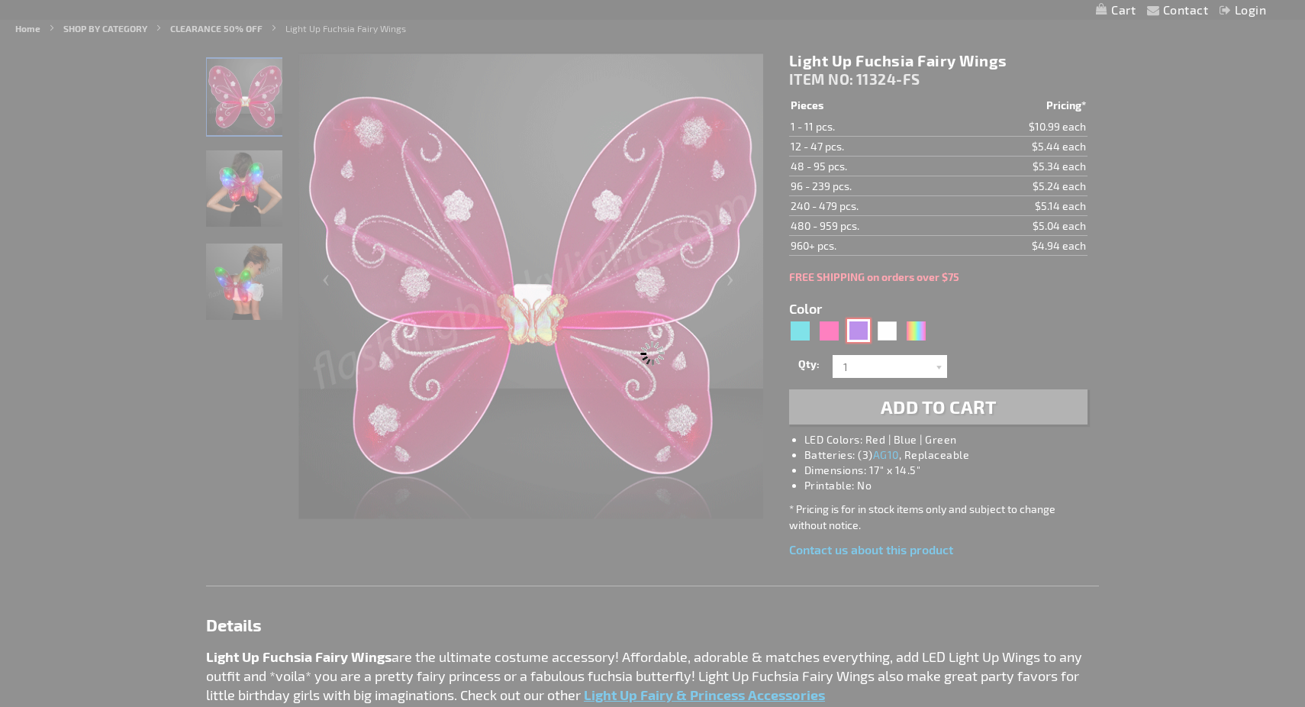
type input "Customize - Purple Blinking Butterfly Wings - ITEM NO: 11324-PR"
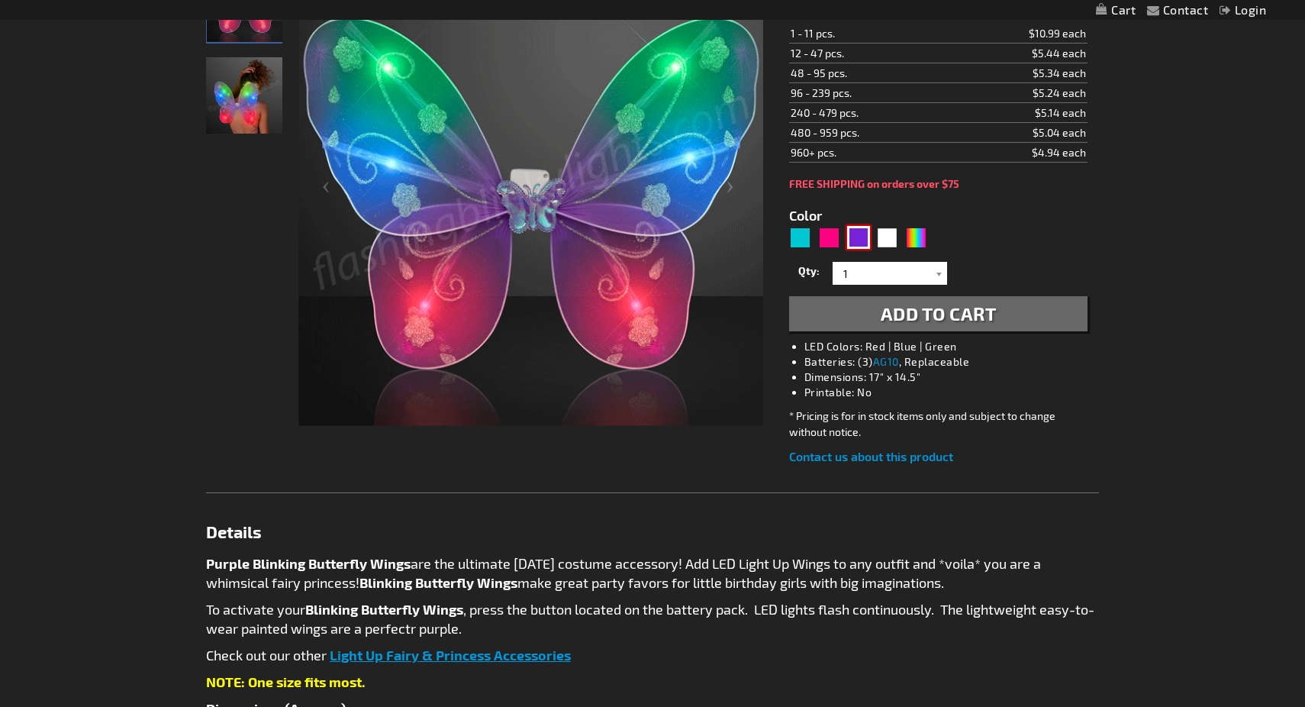
scroll to position [281, 0]
click at [888, 240] on div "White" at bounding box center [887, 236] width 23 height 23
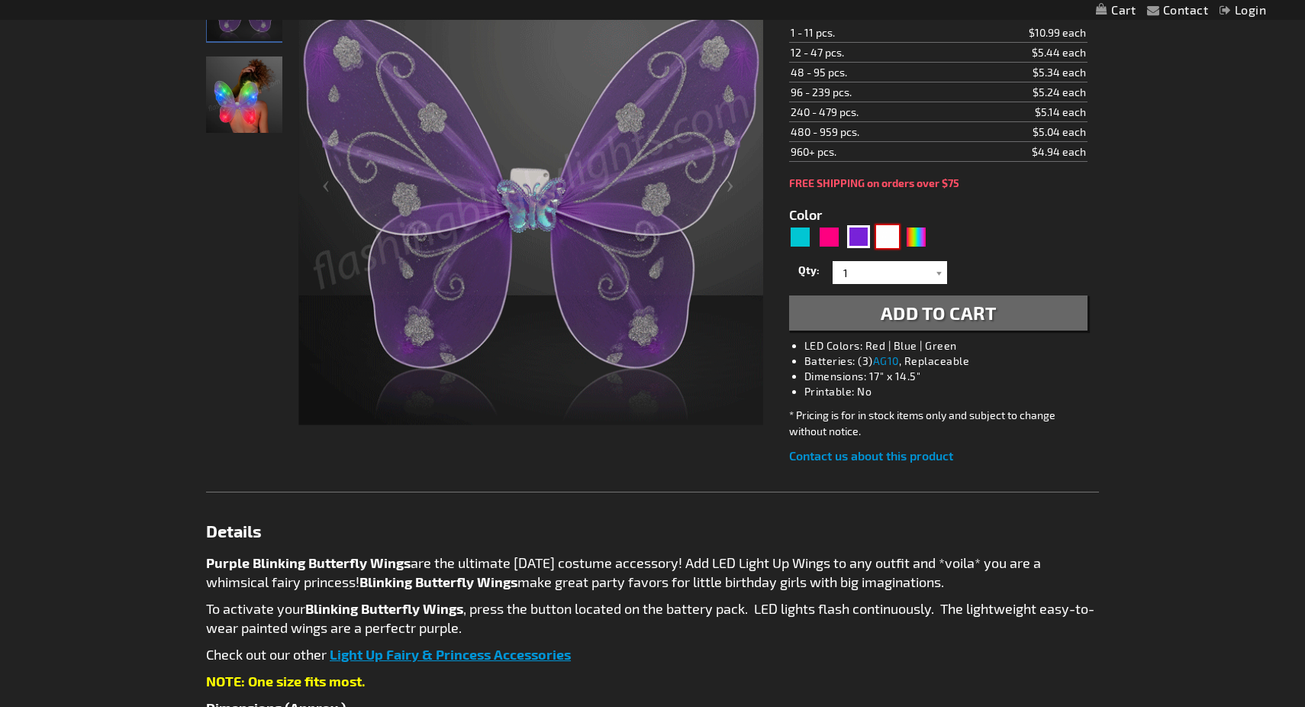
type input "5646"
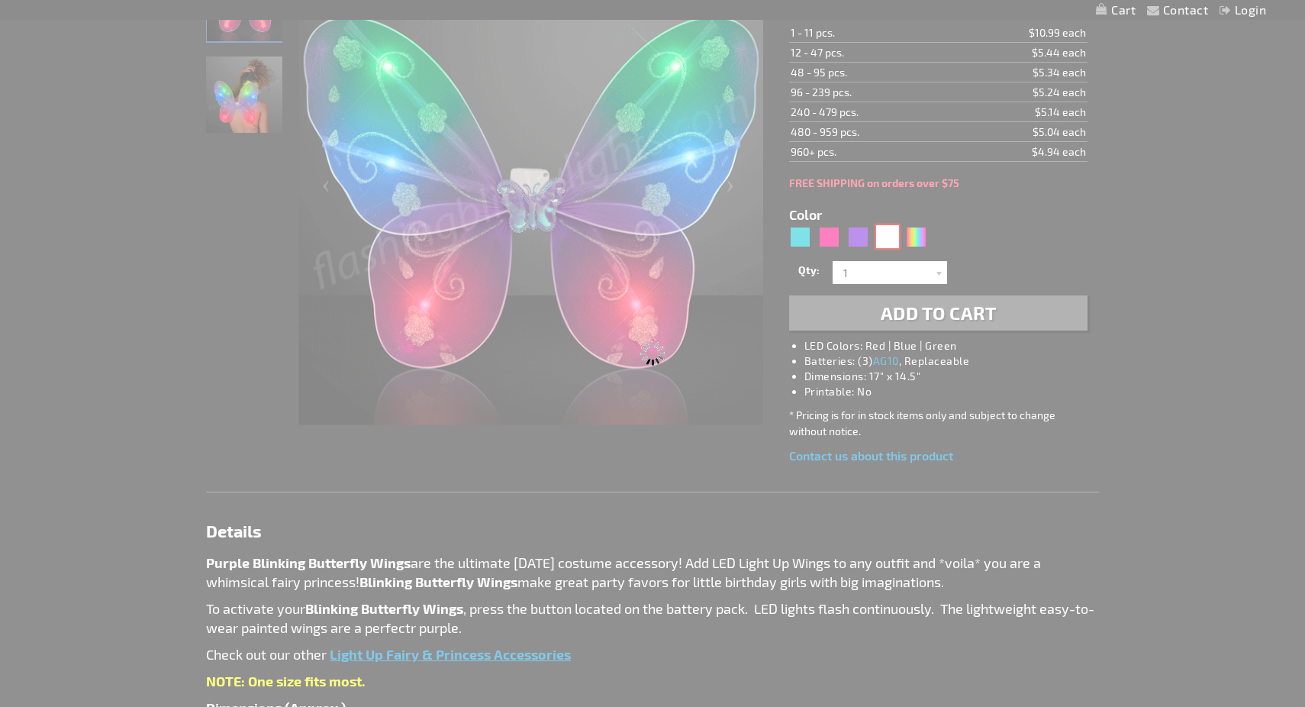
type input "11324-WT"
type input "Customize - CLEARANCE: White Fairy Wings, Multicolor LEDs - All Sales Final! - …"
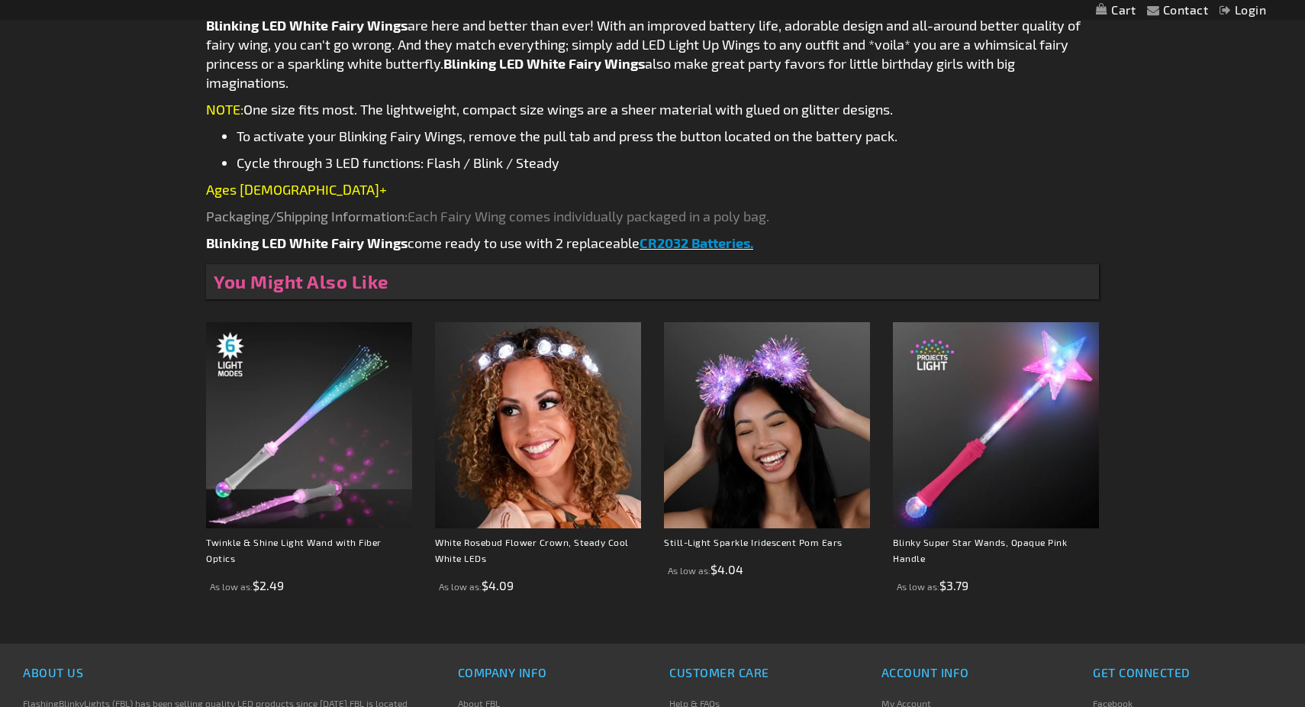
scroll to position [866, 0]
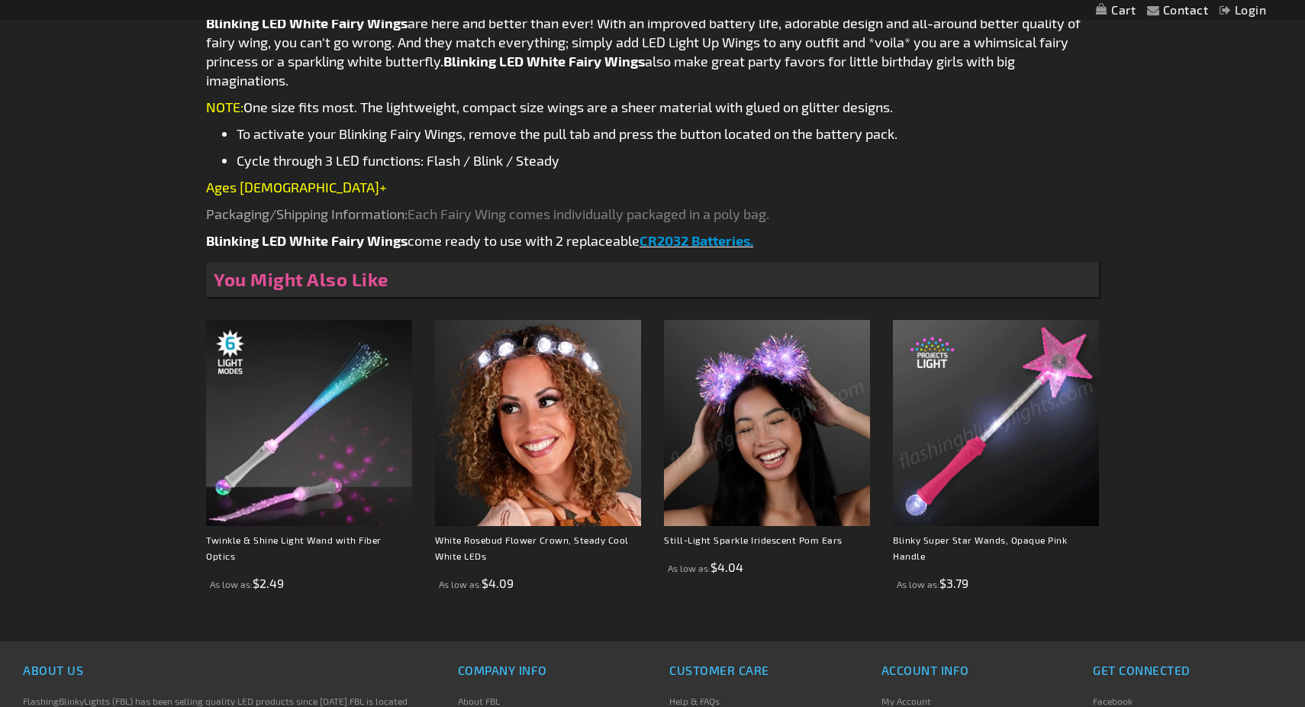
click at [777, 375] on img at bounding box center [767, 423] width 206 height 206
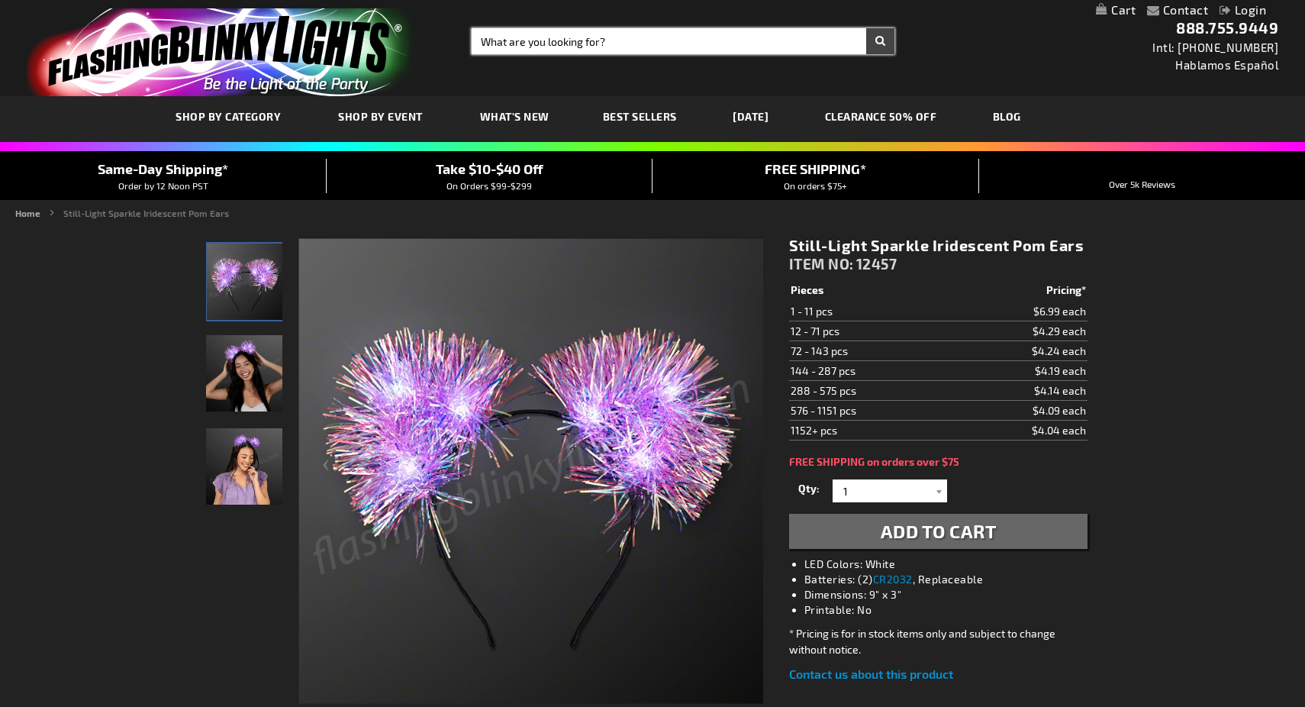
click at [633, 39] on input "Search" at bounding box center [683, 41] width 423 height 26
click at [604, 46] on input "Search" at bounding box center [683, 41] width 423 height 26
type input "l"
click at [866, 28] on button "Search" at bounding box center [880, 41] width 28 height 26
click at [885, 42] on button "Search" at bounding box center [880, 41] width 28 height 26
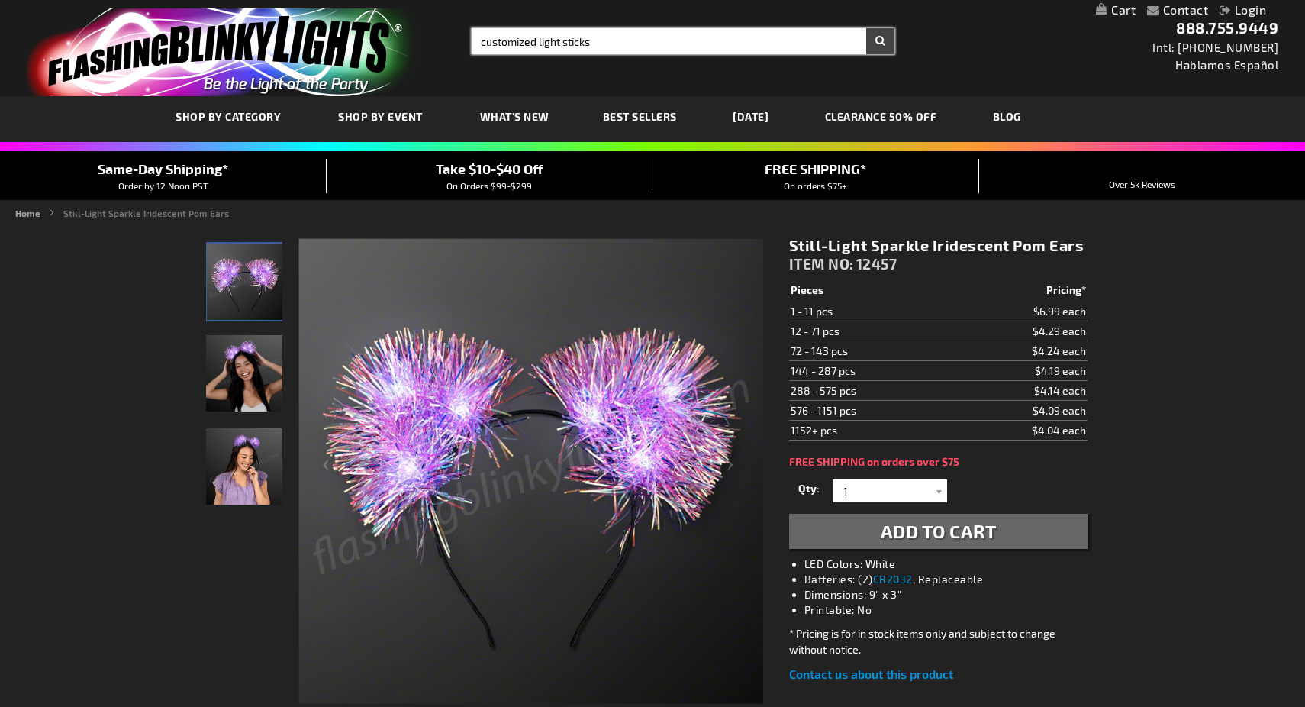
click at [698, 34] on input "customized light sticks" at bounding box center [683, 41] width 423 height 26
click at [866, 28] on button "Search" at bounding box center [880, 41] width 28 height 26
type input "customized light sticks"
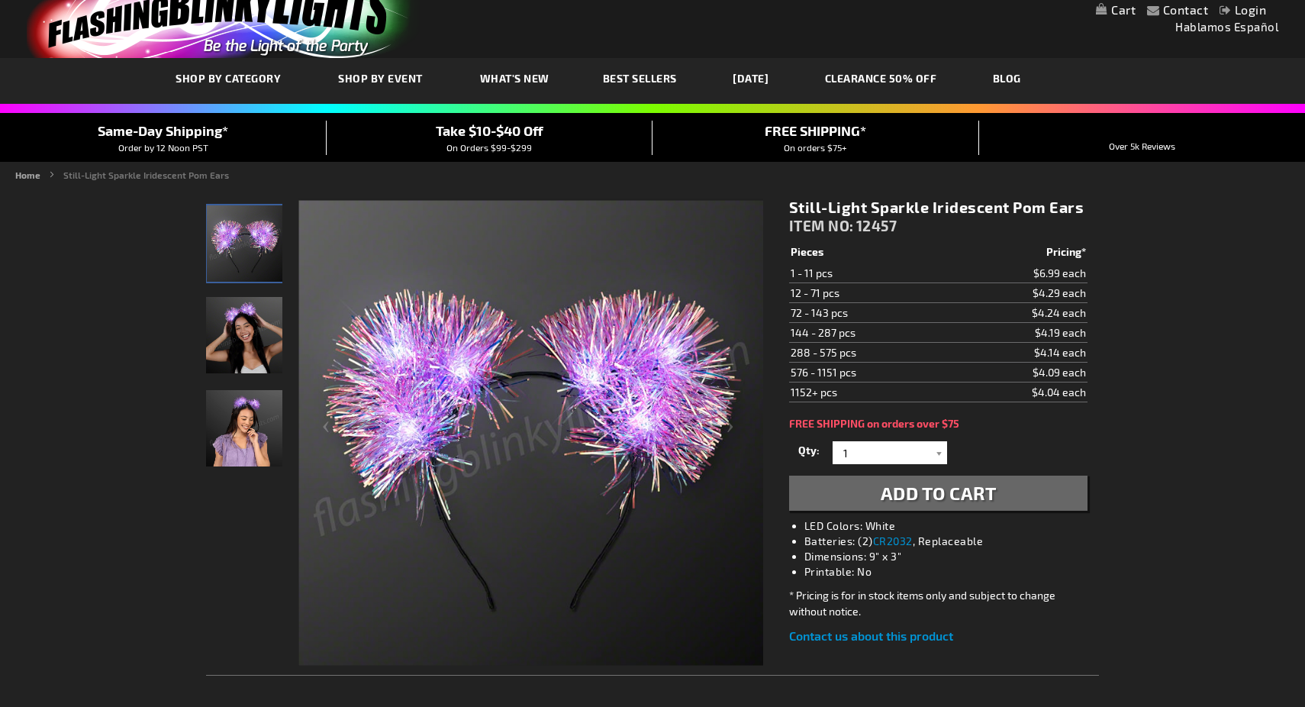
scroll to position [39, 0]
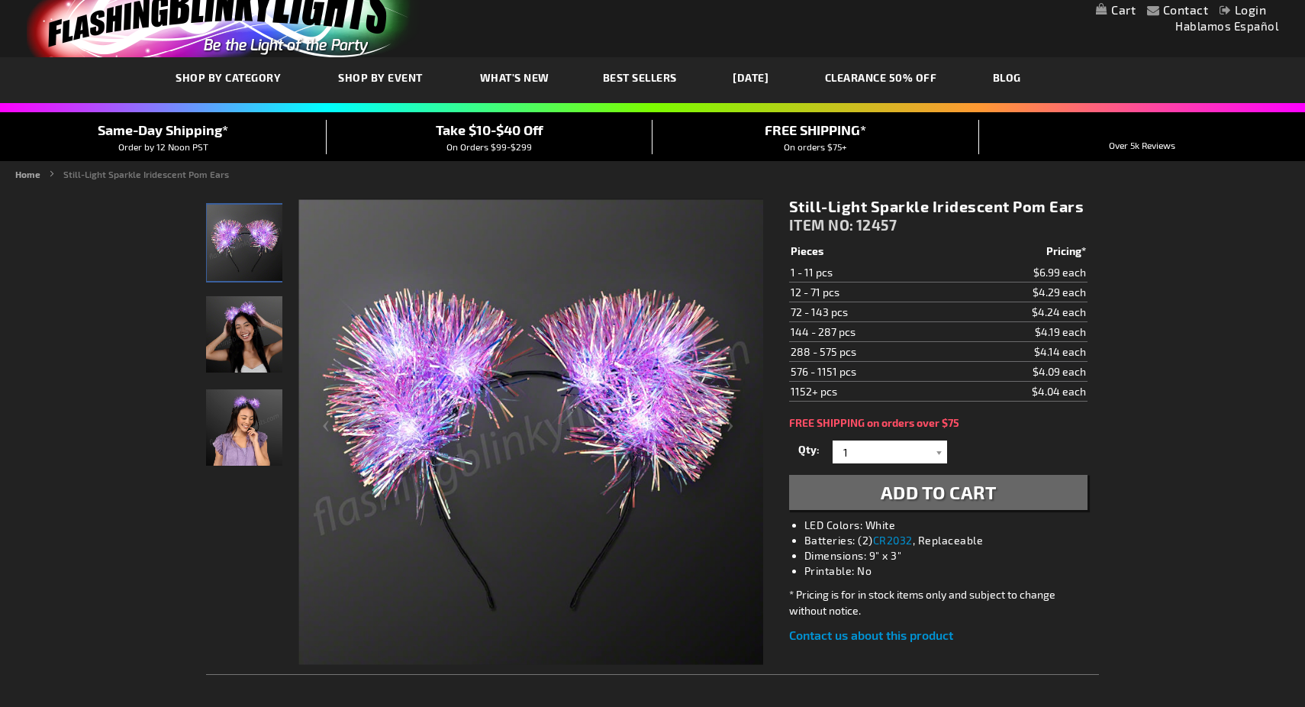
click at [640, 77] on span "Best Sellers" at bounding box center [640, 77] width 74 height 13
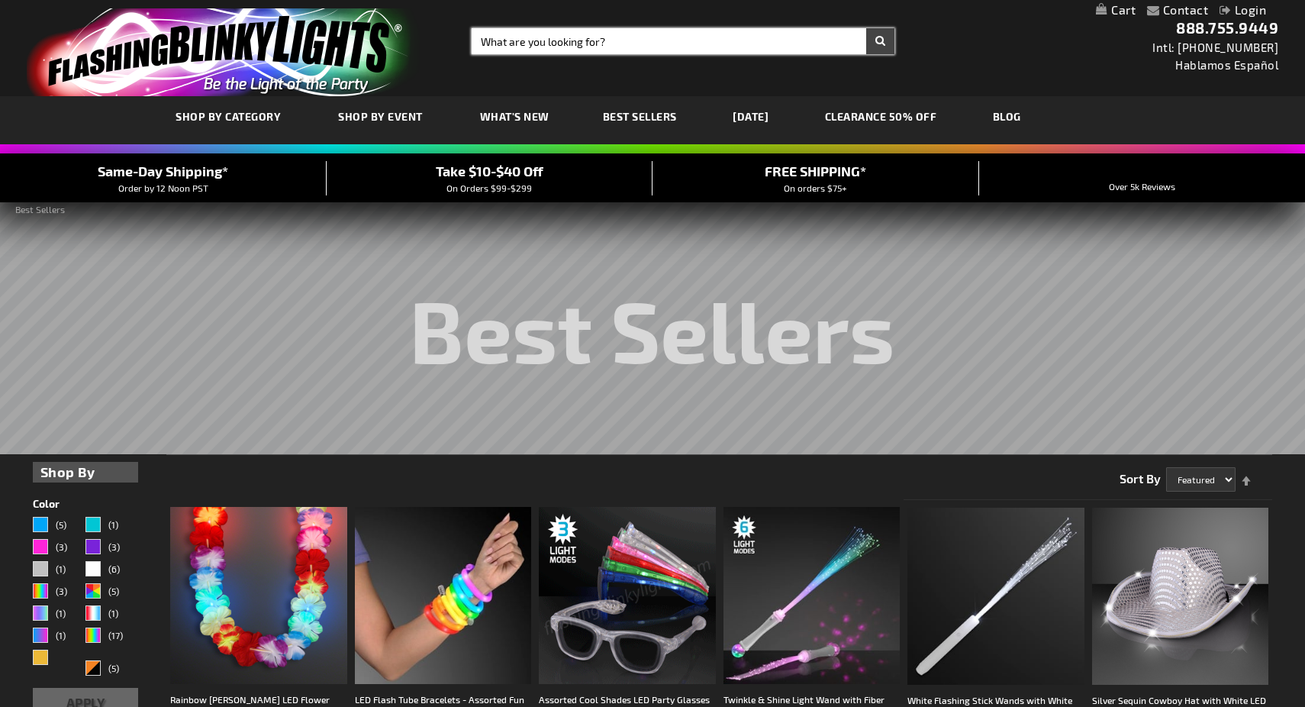
click at [600, 35] on input "Search" at bounding box center [683, 41] width 423 height 26
type input "red white and blue light sticks"
click at [866, 28] on button "Search" at bounding box center [880, 41] width 28 height 26
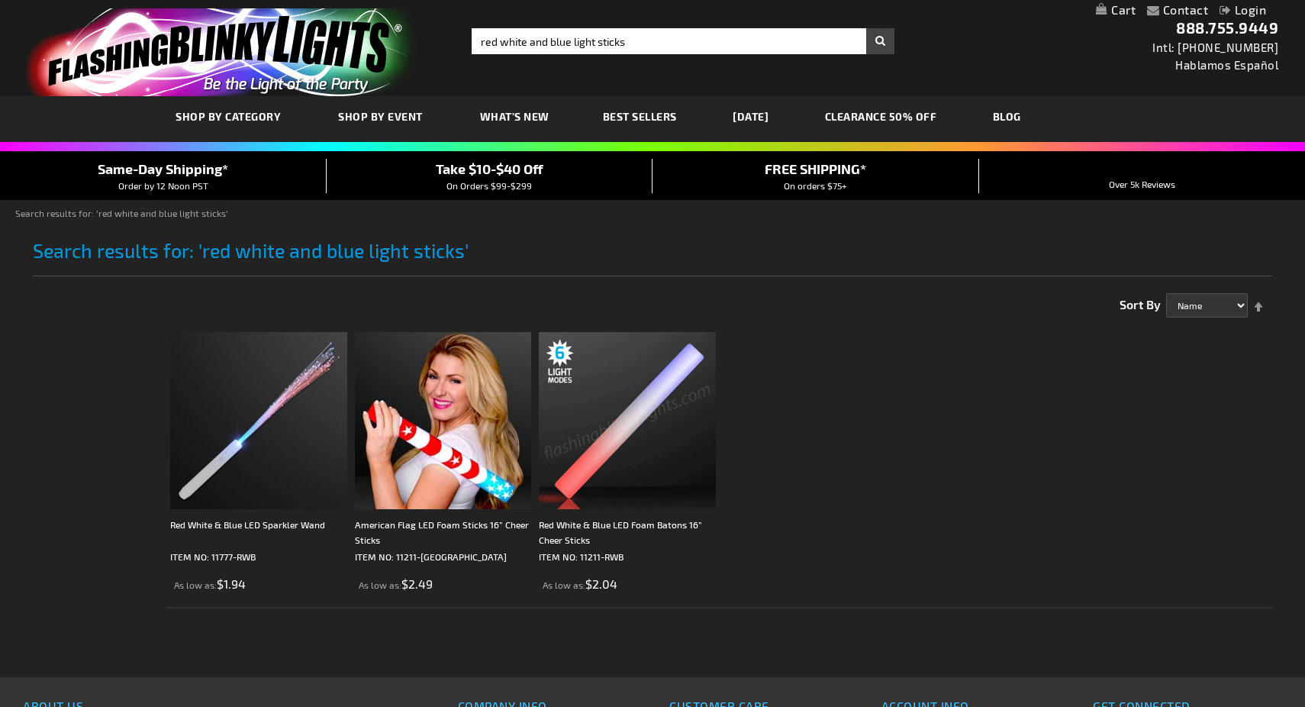
click at [632, 430] on img at bounding box center [627, 420] width 177 height 177
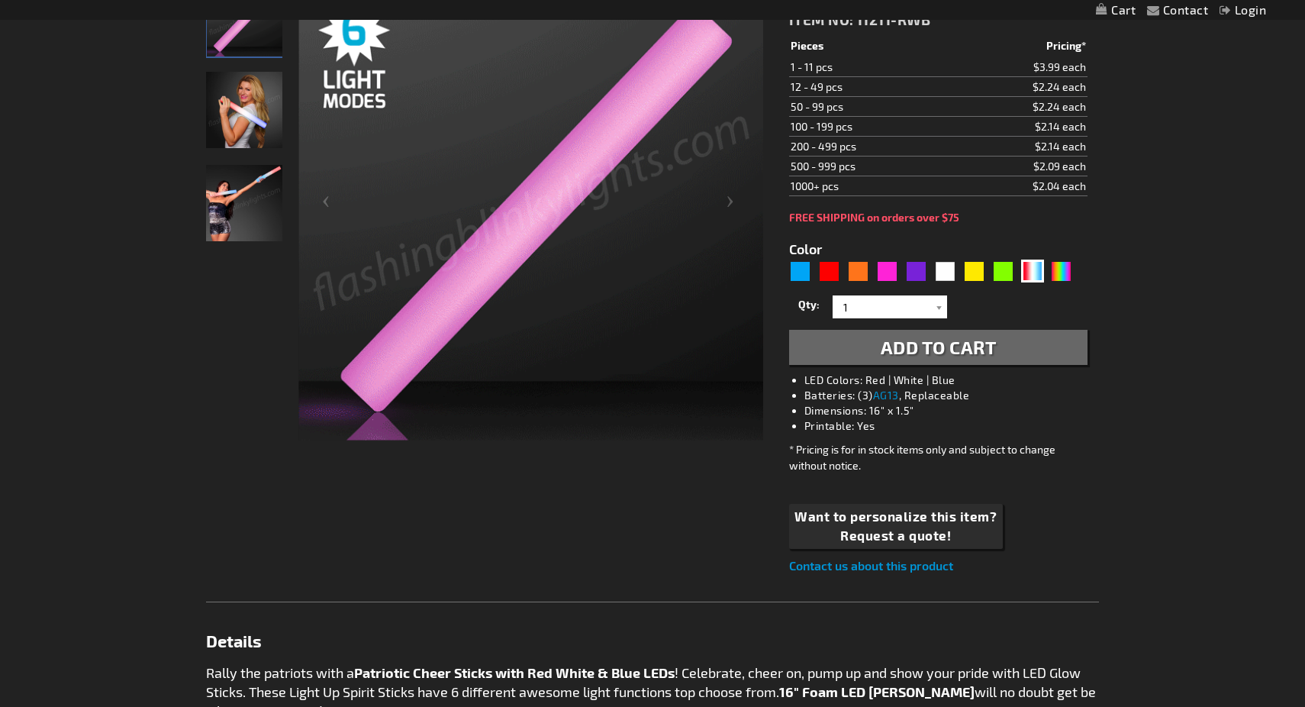
scroll to position [266, 0]
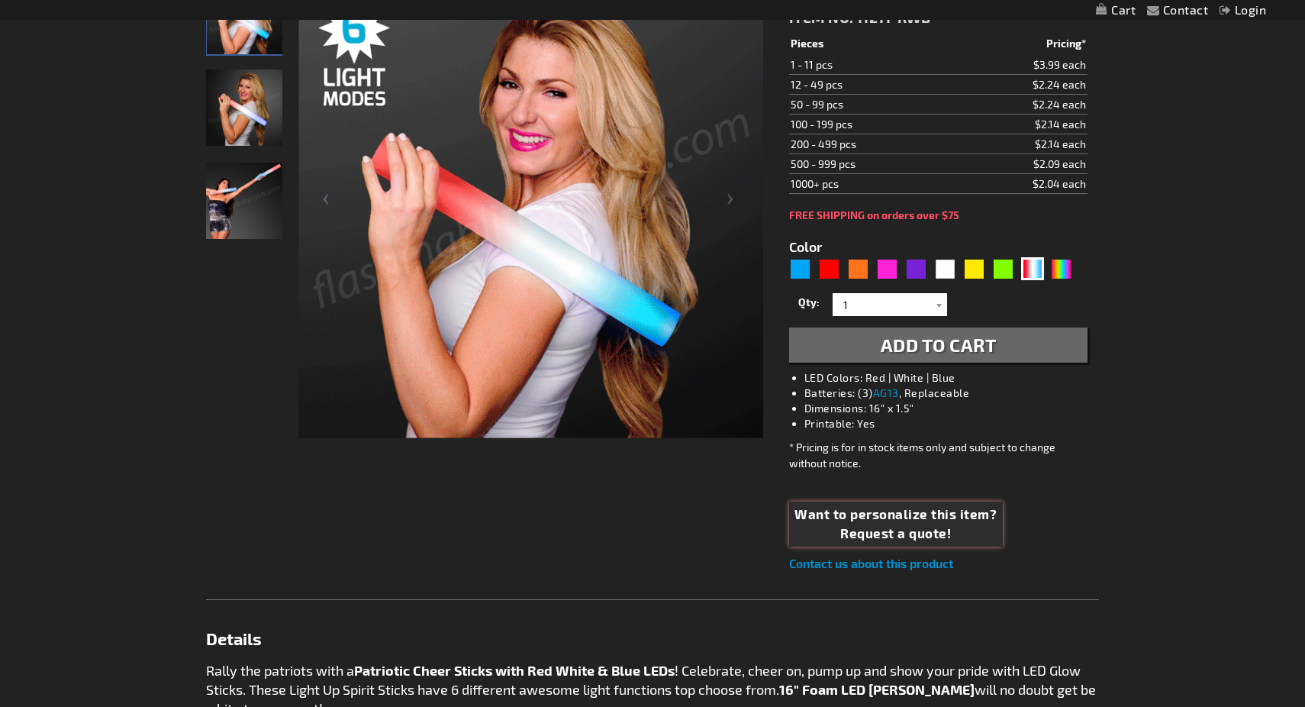
click at [924, 529] on span "Request a quote!" at bounding box center [896, 534] width 202 height 20
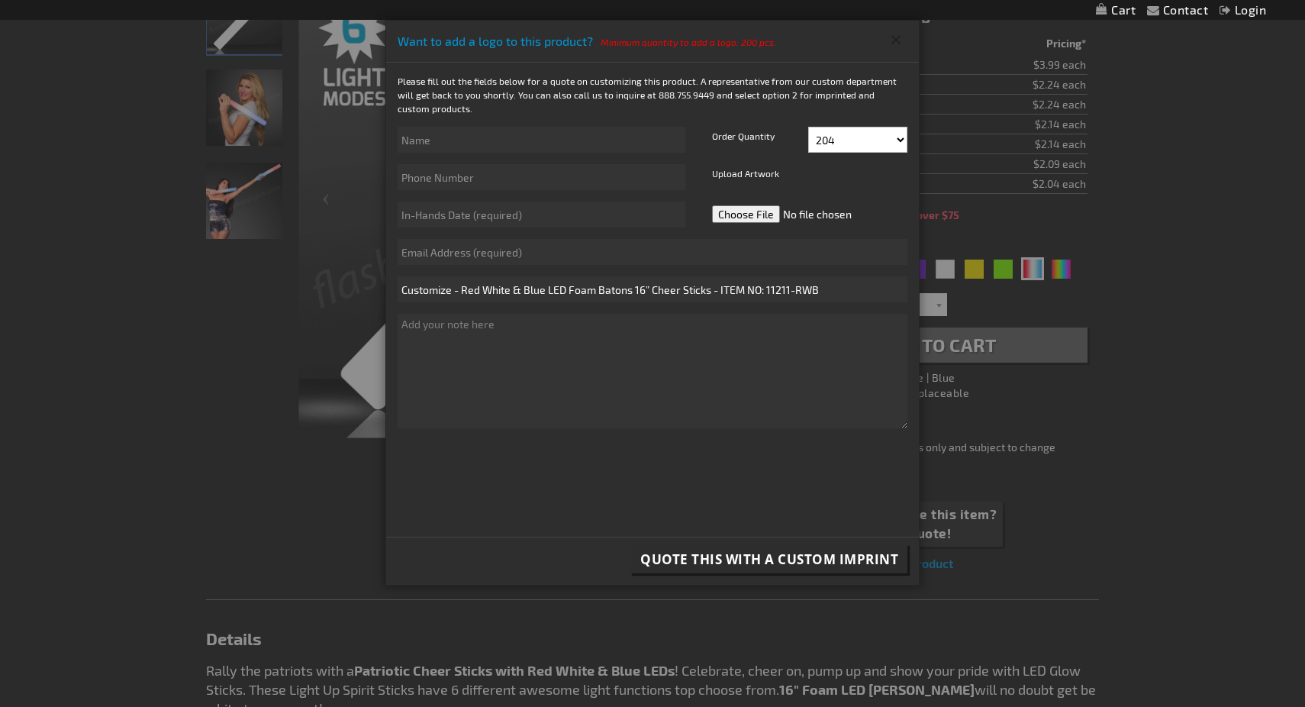
click at [888, 37] on button "Close" at bounding box center [896, 39] width 25 height 24
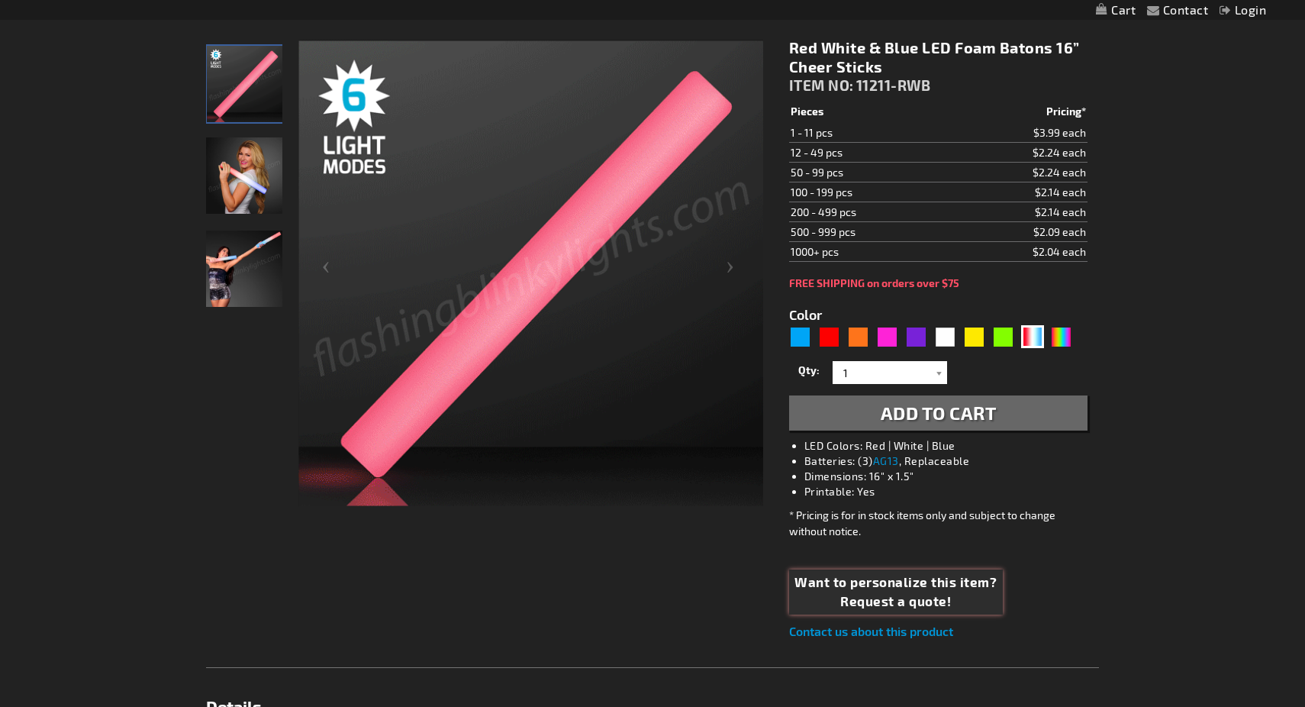
scroll to position [200, 0]
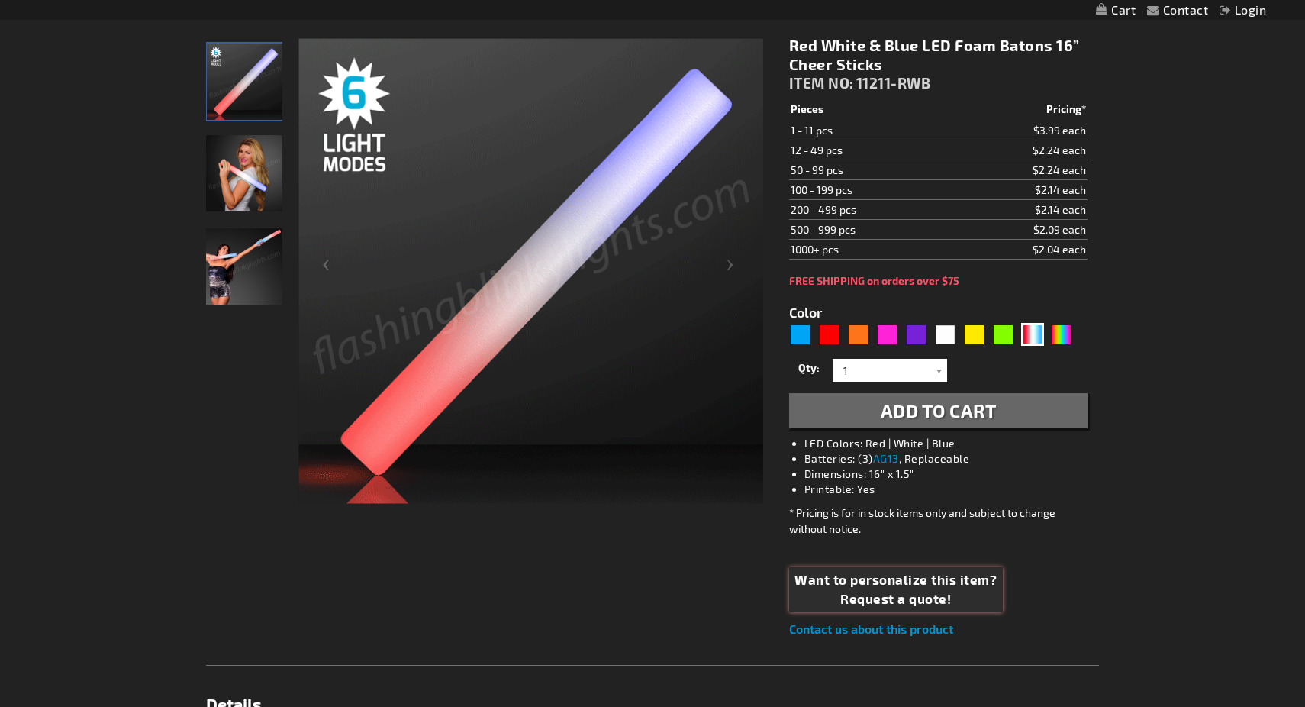
click at [914, 581] on span "Want to personalize this item?" at bounding box center [896, 580] width 202 height 20
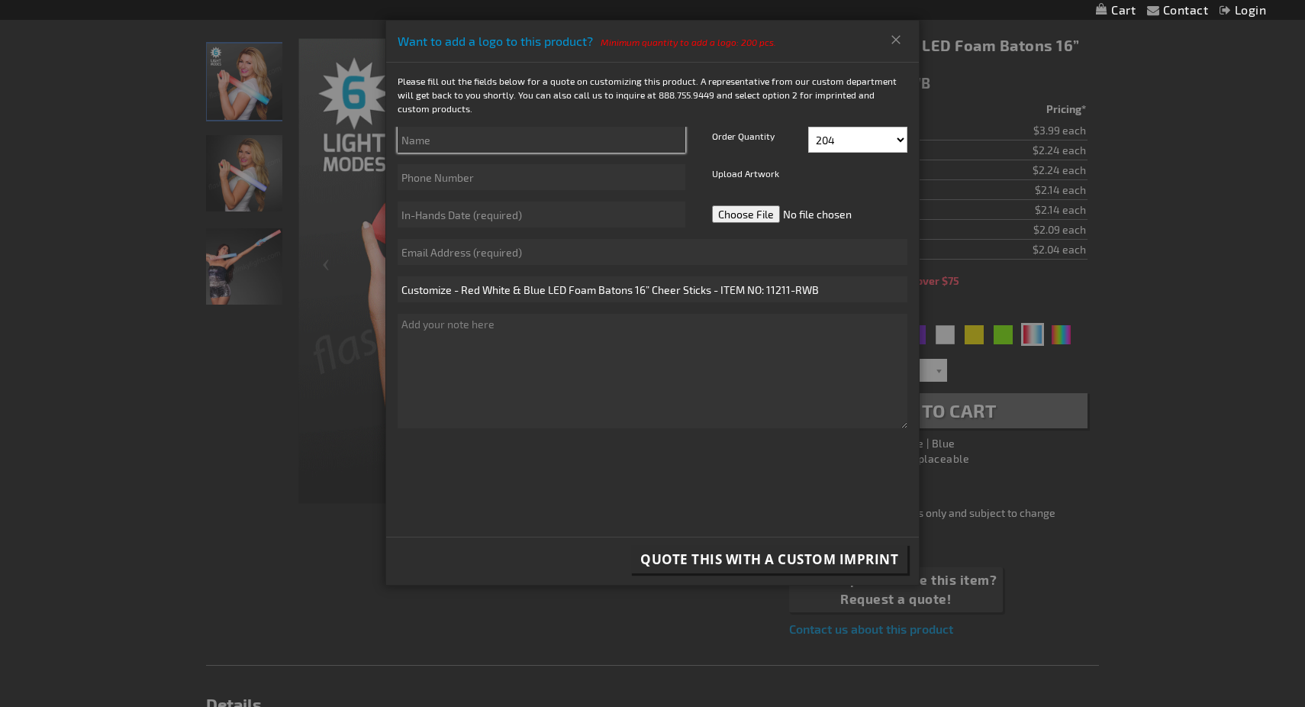
click at [522, 134] on input "text" at bounding box center [542, 140] width 288 height 26
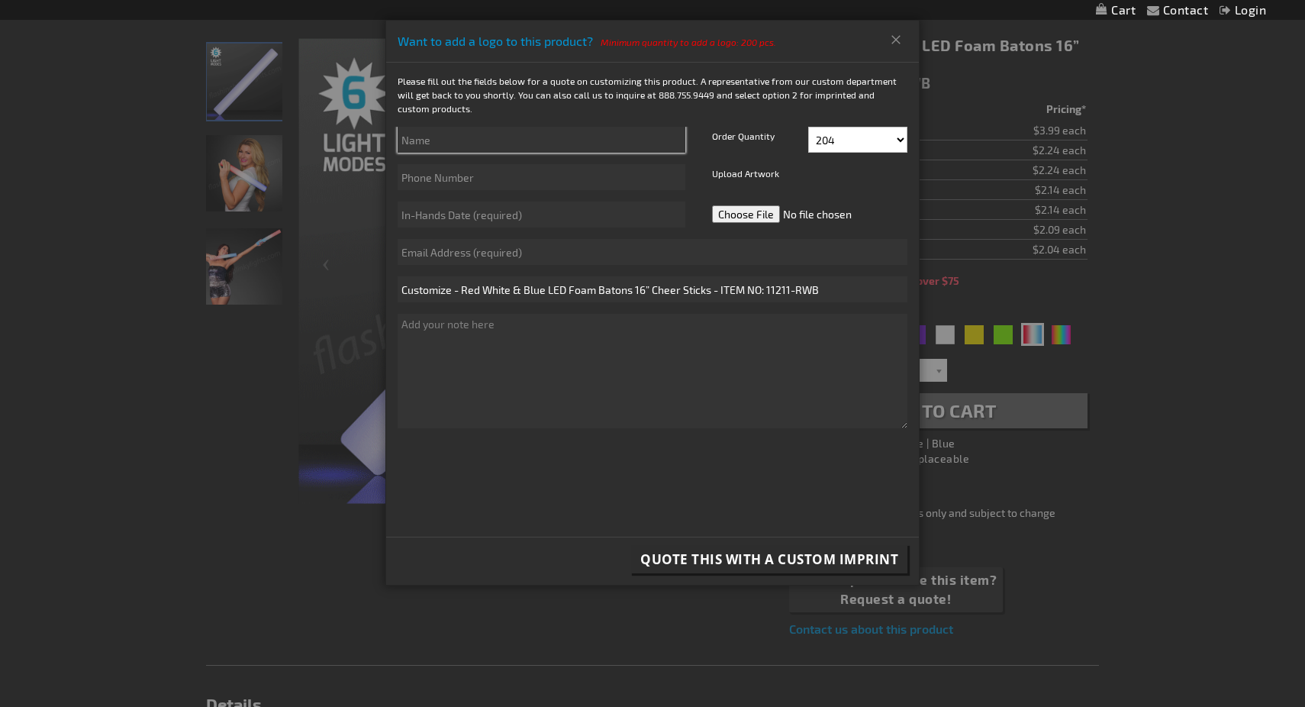
type input "[PERSON_NAME]"
type input "4254446645"
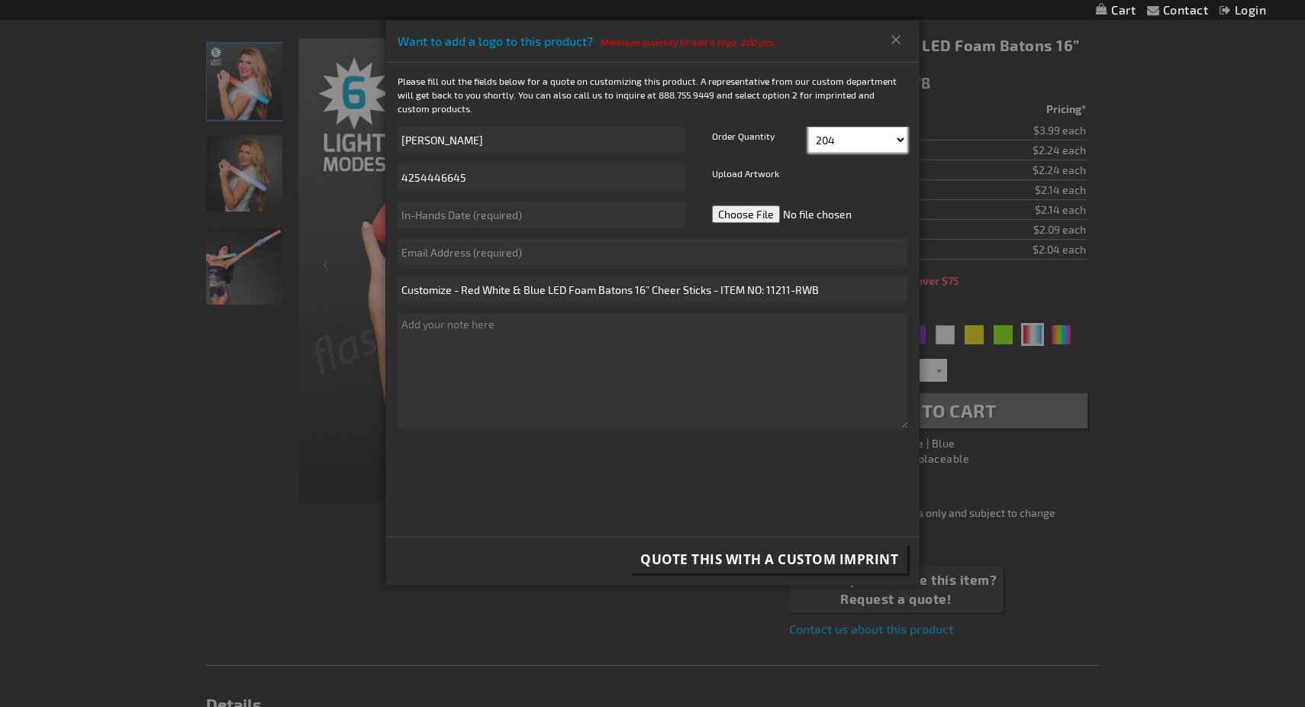
click at [888, 142] on select "204 216 228 240 252 264 276 288 300 312 324 336 348" at bounding box center [857, 140] width 99 height 26
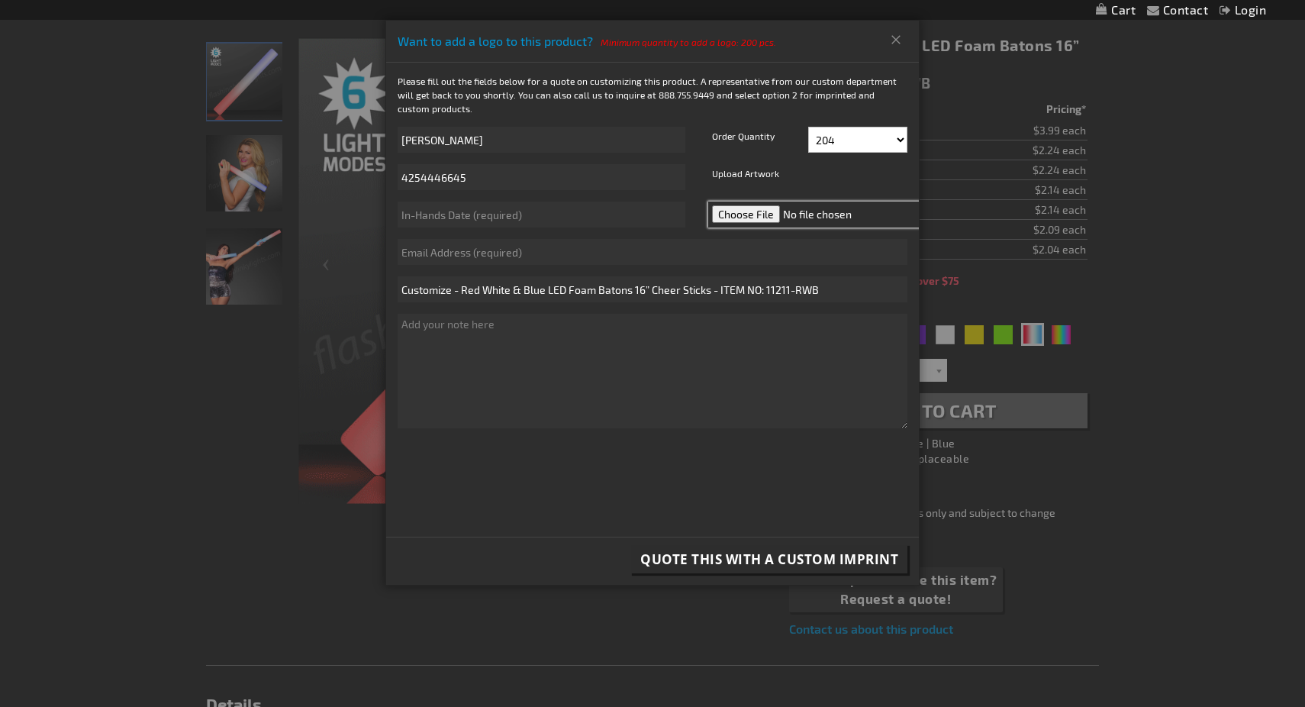
click at [761, 213] on input "file" at bounding box center [815, 214] width 215 height 26
type input "C:\fakepath\2021SFChristmasDoc.docx"
